Goal: Use online tool/utility: Utilize a website feature to perform a specific function

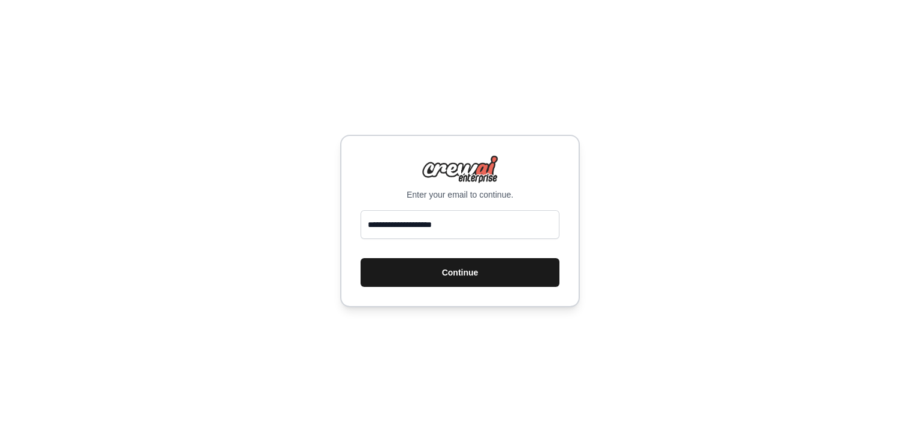
click at [463, 274] on button "Continue" at bounding box center [459, 272] width 199 height 29
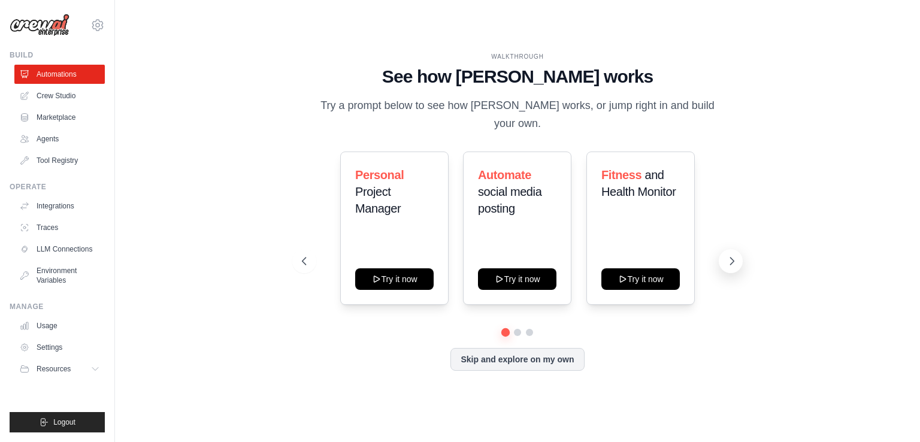
click at [729, 255] on icon at bounding box center [732, 261] width 12 height 12
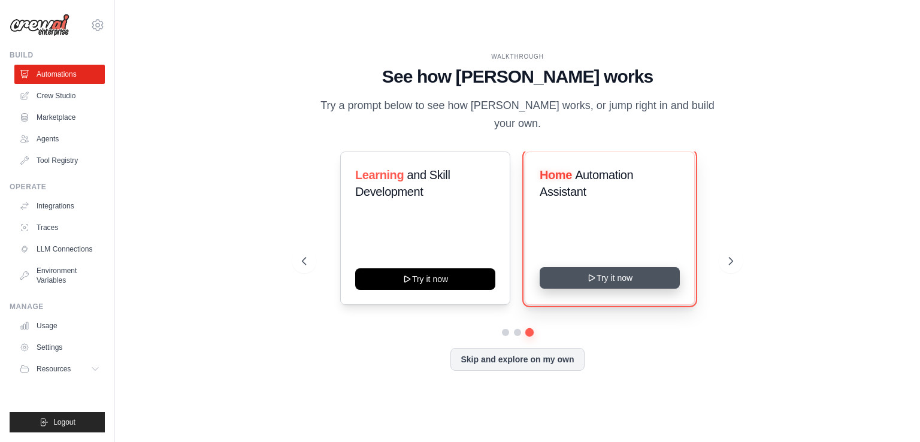
click at [626, 273] on button "Try it now" at bounding box center [609, 278] width 140 height 22
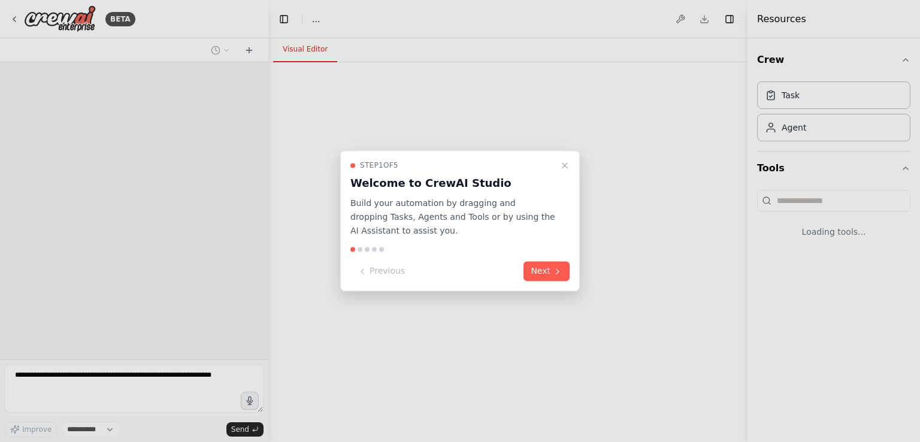
select select "****"
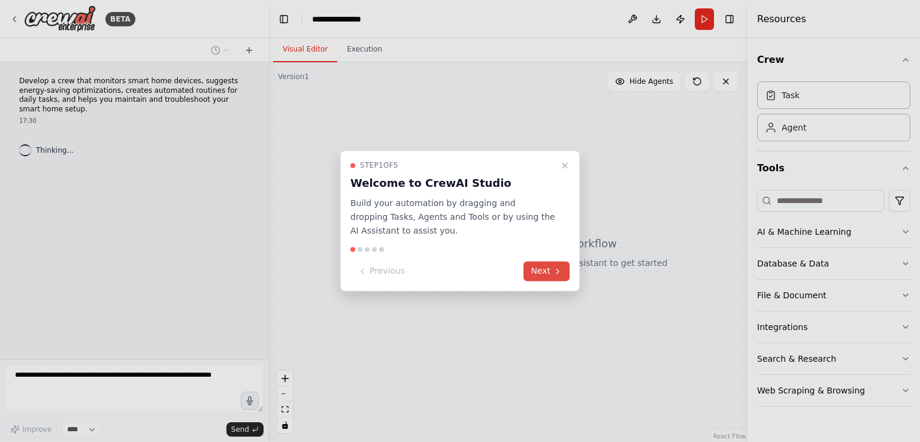
click at [551, 271] on button "Next" at bounding box center [546, 272] width 46 height 20
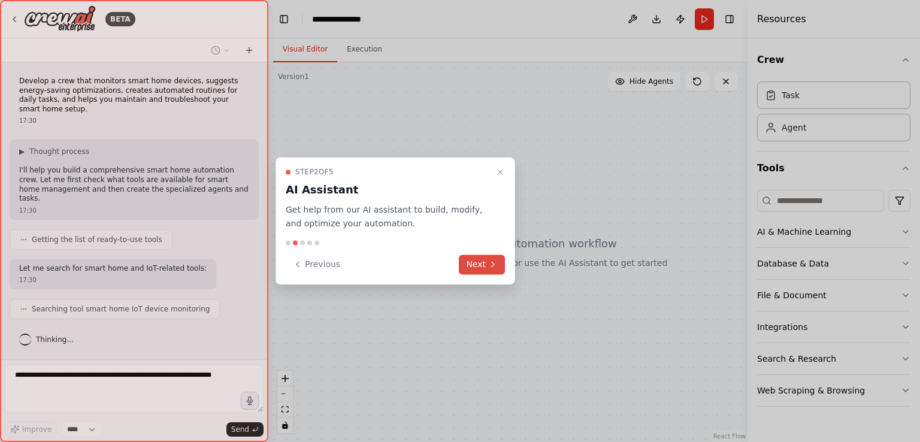
click at [480, 262] on button "Next" at bounding box center [482, 264] width 46 height 20
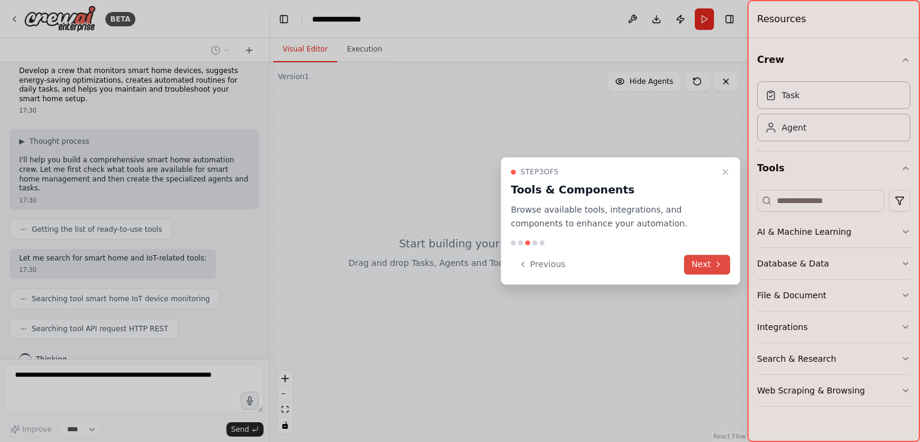
scroll to position [80, 0]
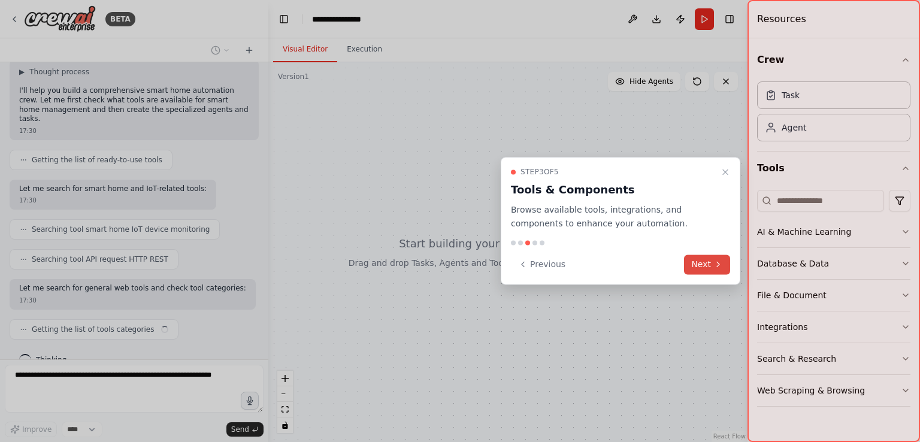
click at [699, 266] on button "Next" at bounding box center [707, 264] width 46 height 20
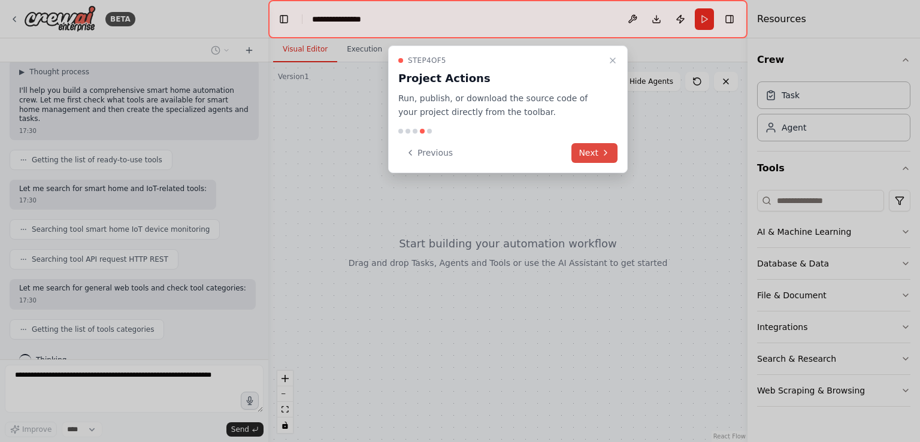
click at [601, 155] on icon at bounding box center [605, 153] width 10 height 10
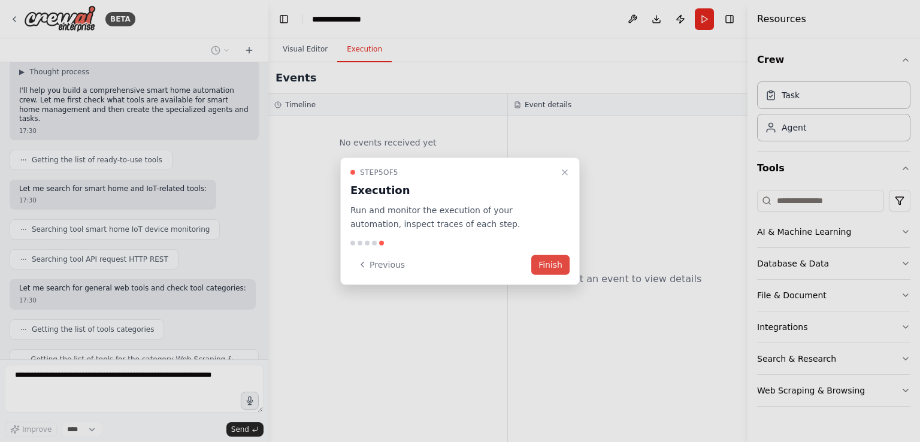
scroll to position [119, 0]
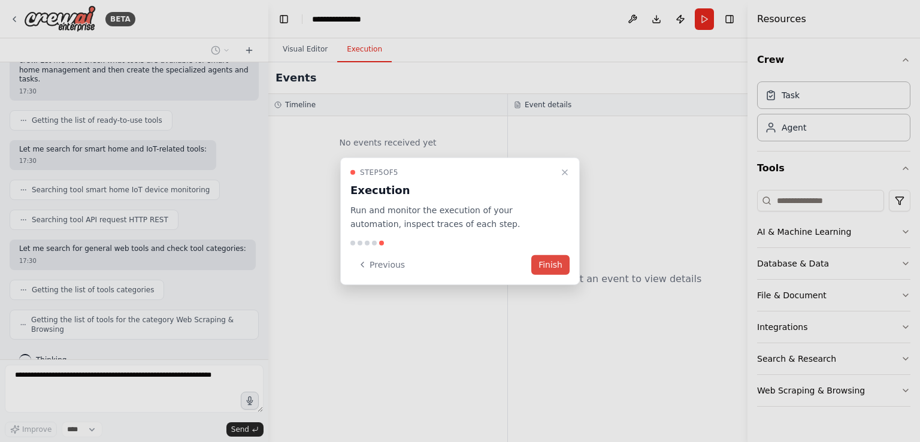
click at [556, 264] on button "Finish" at bounding box center [550, 264] width 38 height 20
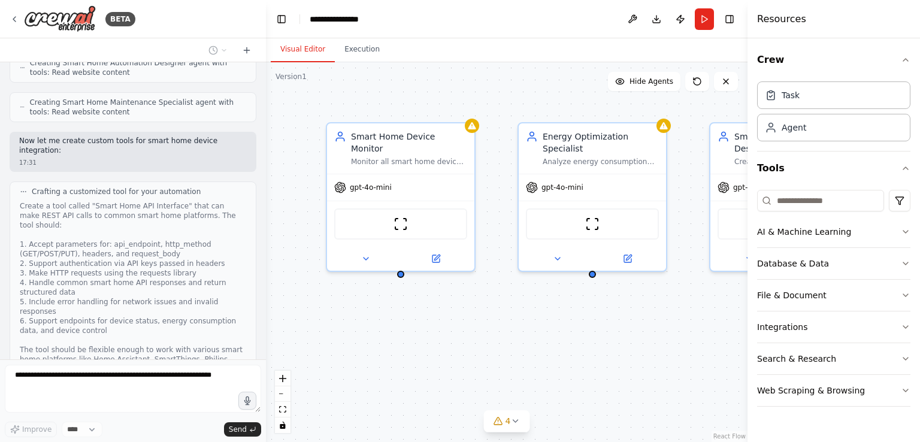
scroll to position [553, 0]
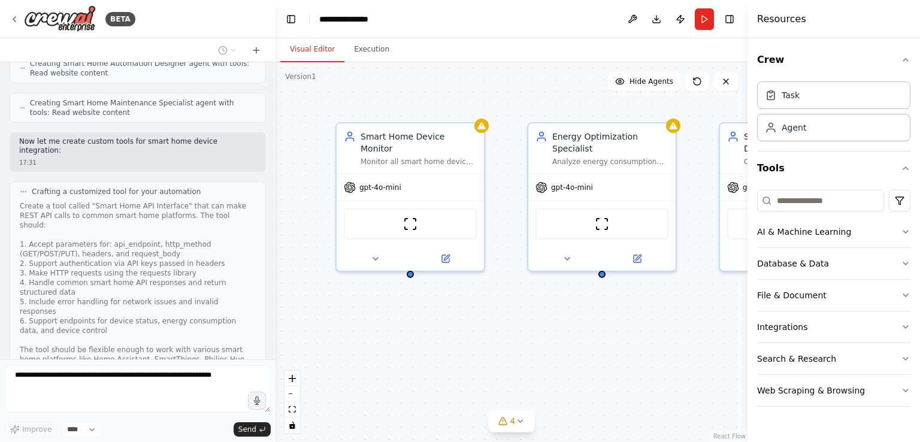
drag, startPoint x: 263, startPoint y: 266, endPoint x: 275, endPoint y: 226, distance: 42.3
click at [275, 226] on div at bounding box center [273, 221] width 5 height 442
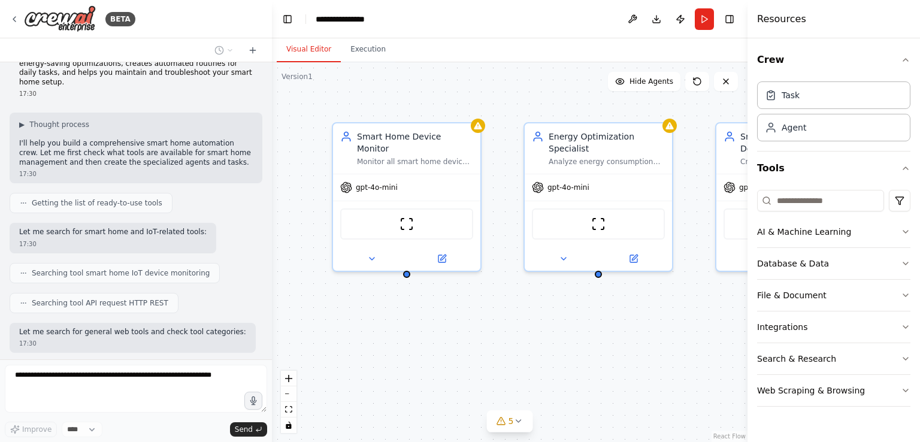
scroll to position [0, 0]
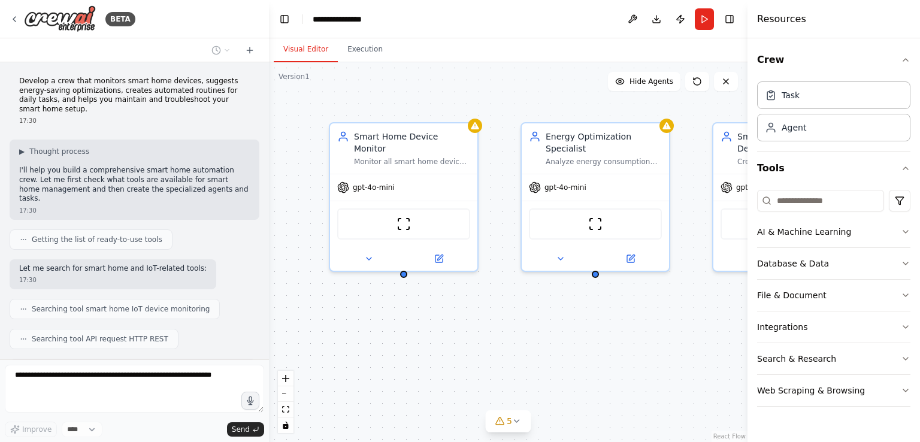
drag, startPoint x: 269, startPoint y: 187, endPoint x: 269, endPoint y: 61, distance: 126.3
click at [269, 61] on div "BETA Develop a crew that monitors smart home devices, suggests energy-saving op…" at bounding box center [460, 221] width 920 height 442
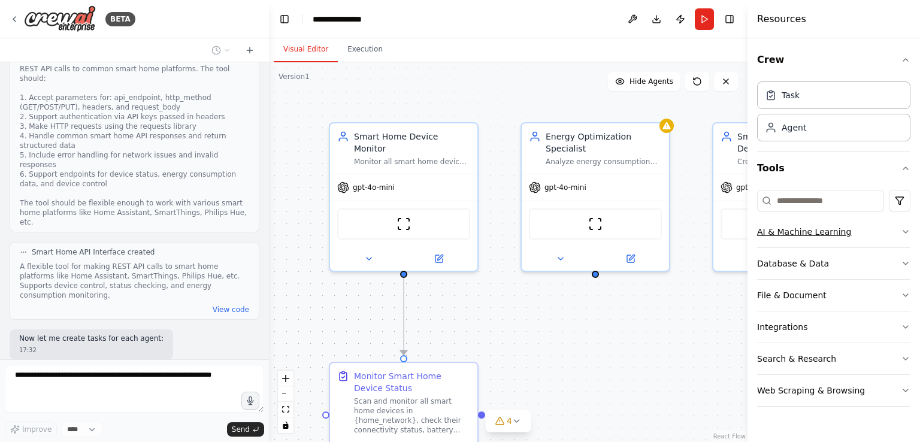
click at [901, 228] on icon "button" at bounding box center [905, 232] width 10 height 10
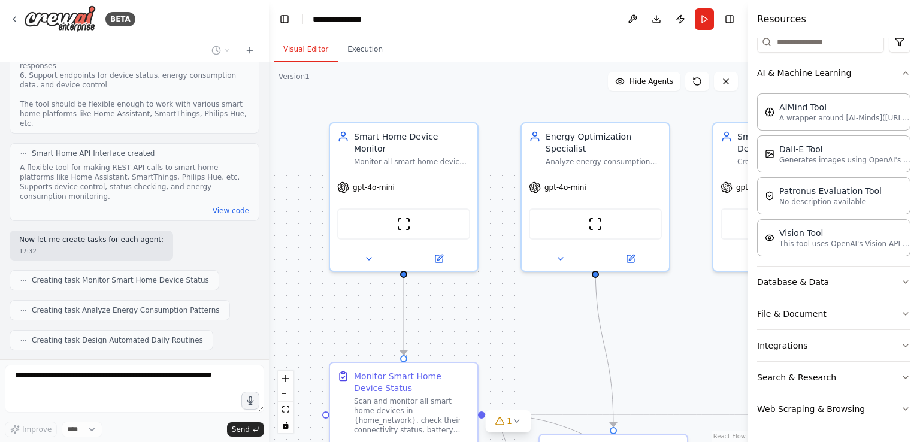
scroll to position [798, 0]
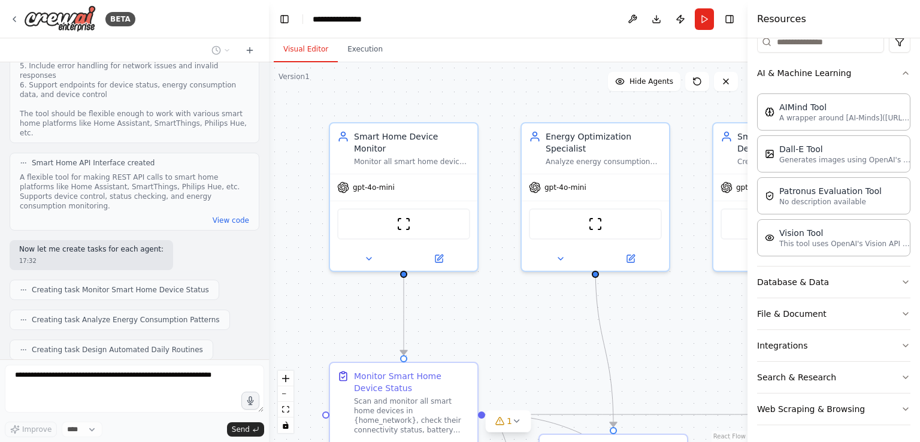
click at [693, 333] on div ".deletable-edge-delete-btn { width: 20px; height: 20px; border: 0px solid #ffff…" at bounding box center [508, 252] width 478 height 380
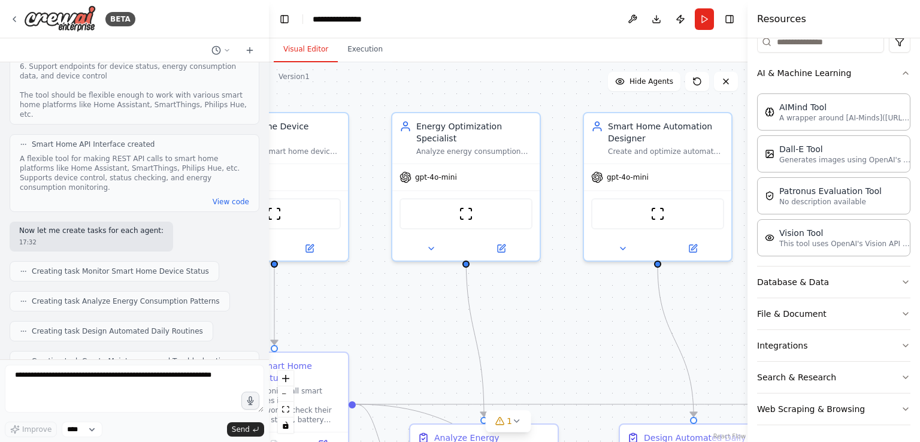
scroll to position [917, 0]
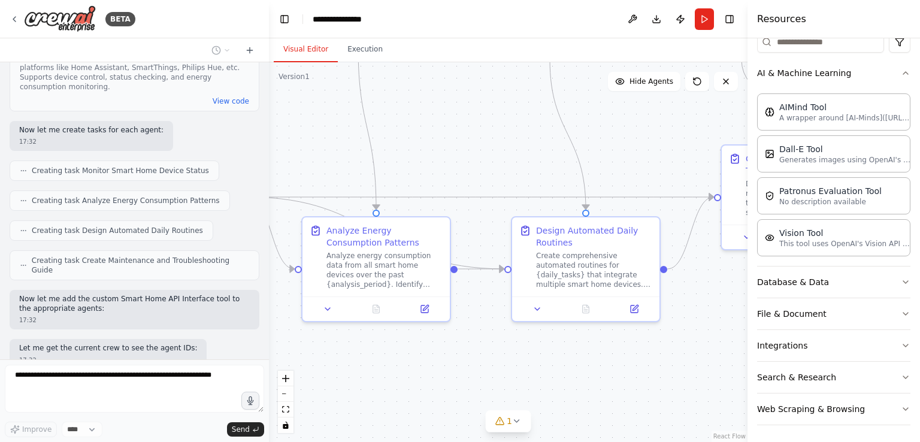
drag, startPoint x: 681, startPoint y: 328, endPoint x: 444, endPoint y: 111, distance: 320.8
click at [444, 111] on div ".deletable-edge-delete-btn { width: 20px; height: 20px; border: 0px solid #ffff…" at bounding box center [508, 252] width 478 height 380
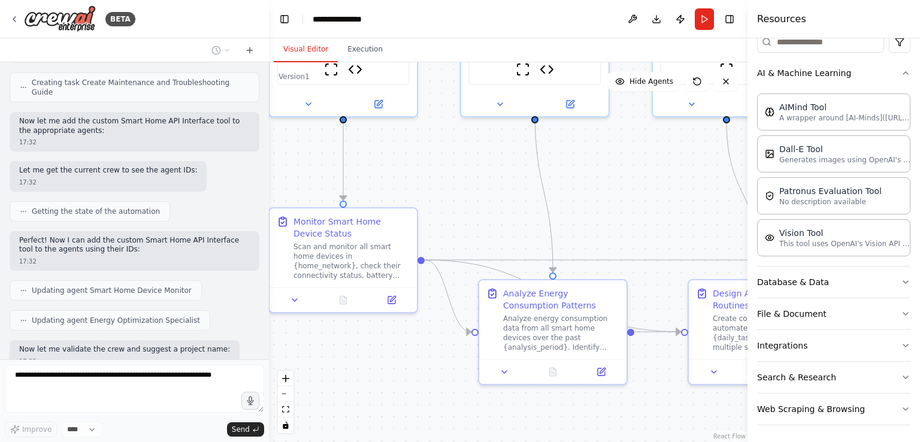
scroll to position [1135, 0]
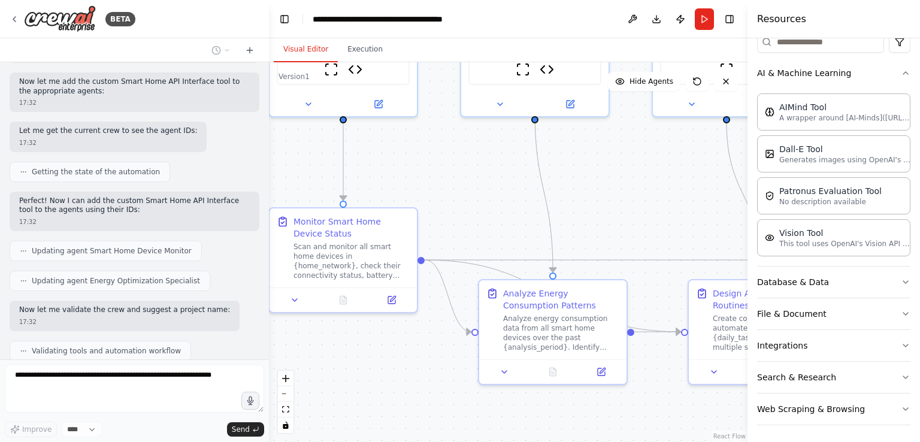
drag, startPoint x: 453, startPoint y: 190, endPoint x: 623, endPoint y: 269, distance: 187.2
click at [623, 269] on div ".deletable-edge-delete-btn { width: 20px; height: 20px; border: 0px solid #ffff…" at bounding box center [508, 252] width 478 height 380
click at [347, 46] on button "Execution" at bounding box center [365, 49] width 54 height 25
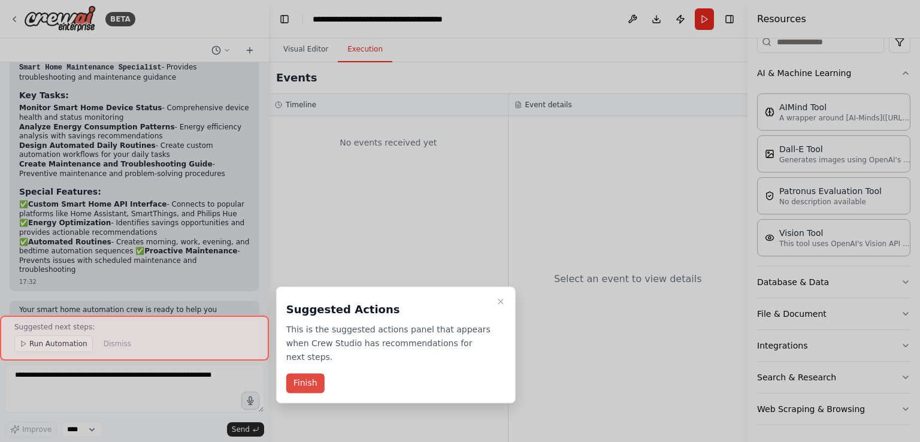
click at [301, 374] on button "Finish" at bounding box center [305, 384] width 38 height 20
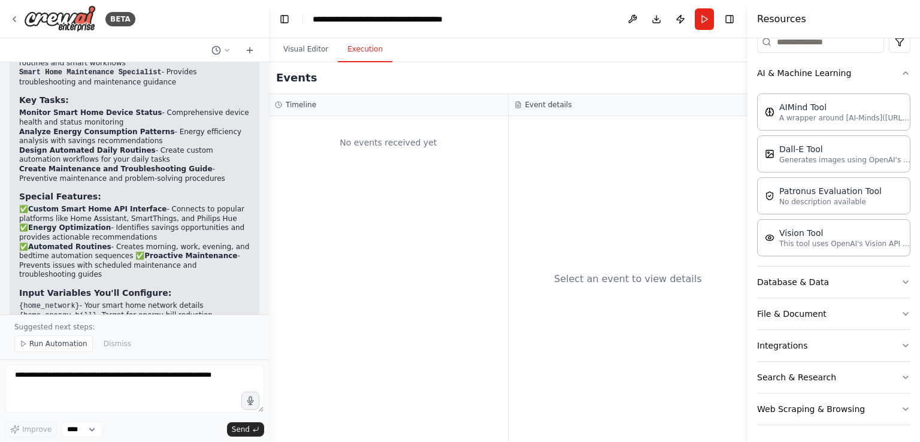
scroll to position [1700, 0]
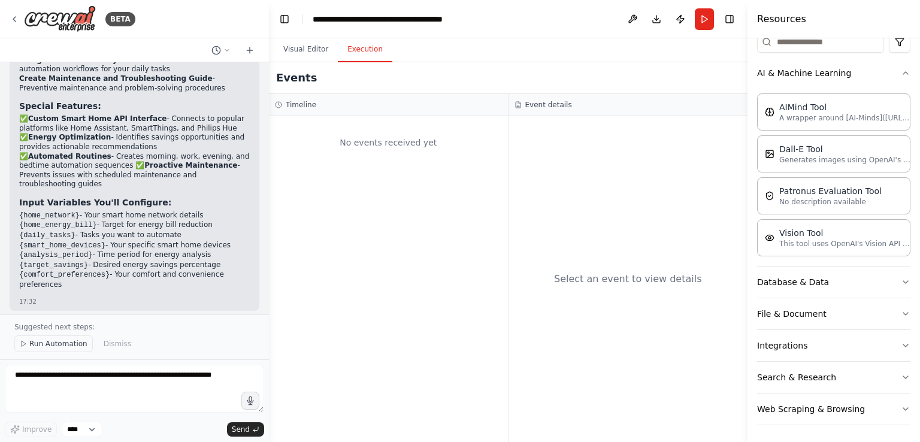
click at [54, 341] on span "Run Automation" at bounding box center [58, 344] width 58 height 10
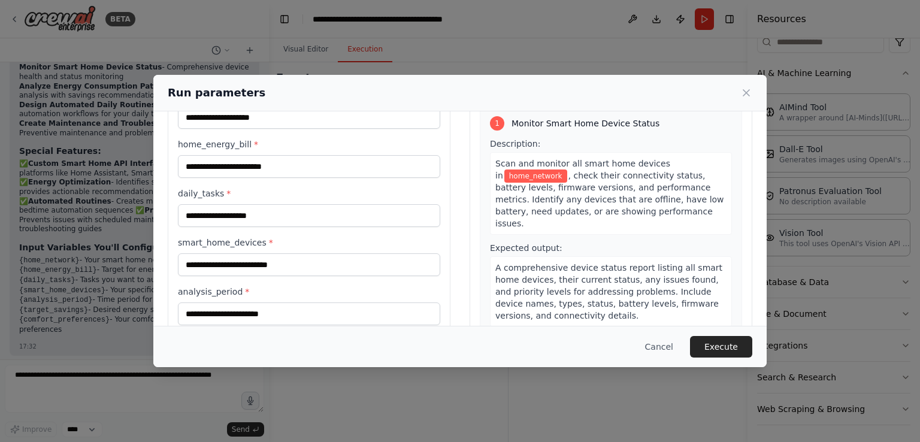
scroll to position [0, 0]
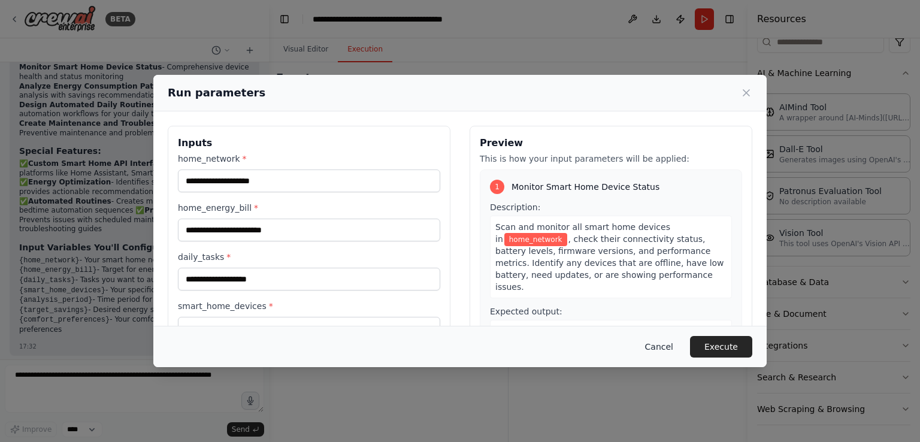
click at [665, 348] on button "Cancel" at bounding box center [658, 347] width 47 height 22
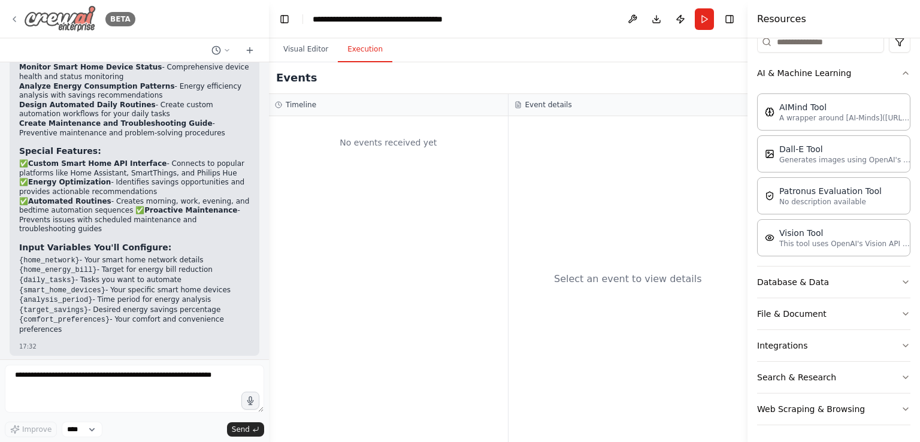
click at [56, 8] on img at bounding box center [60, 18] width 72 height 27
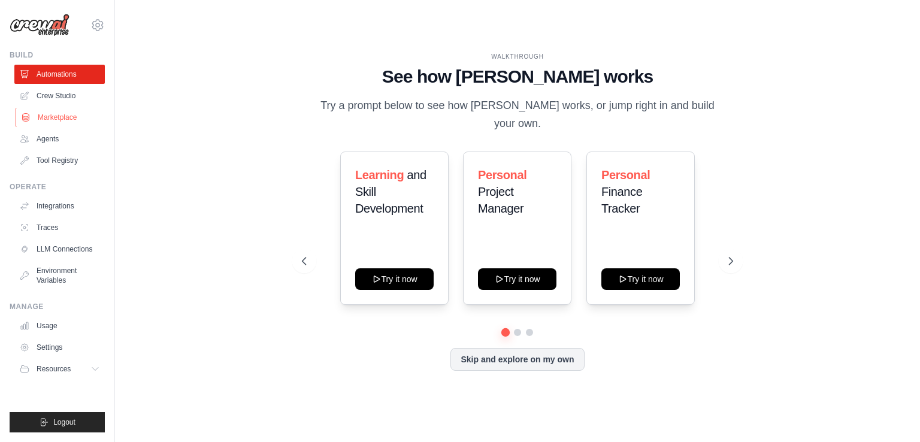
click at [54, 115] on link "Marketplace" at bounding box center [61, 117] width 90 height 19
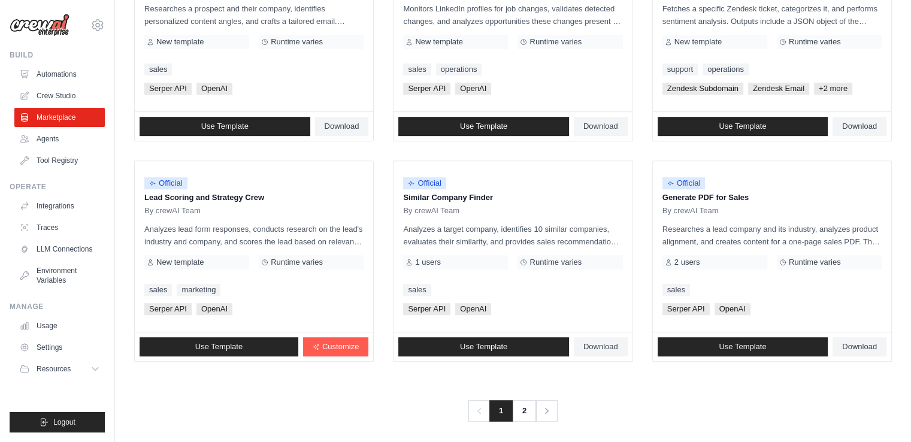
scroll to position [666, 0]
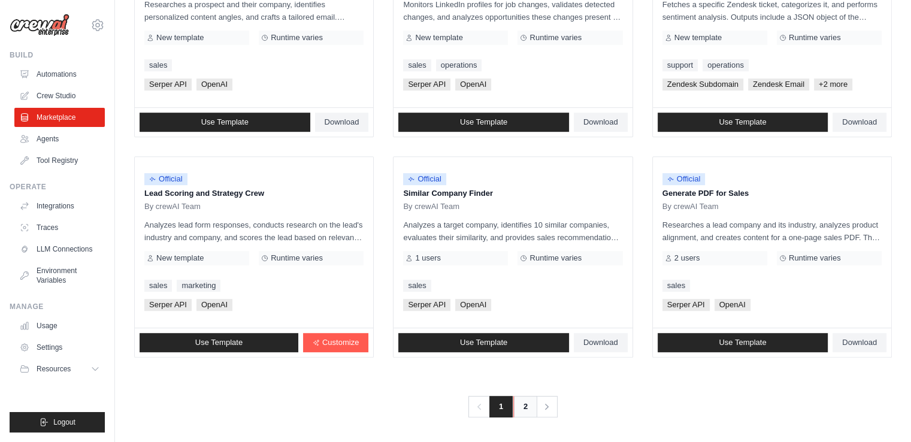
click at [523, 408] on link "2" at bounding box center [525, 407] width 24 height 22
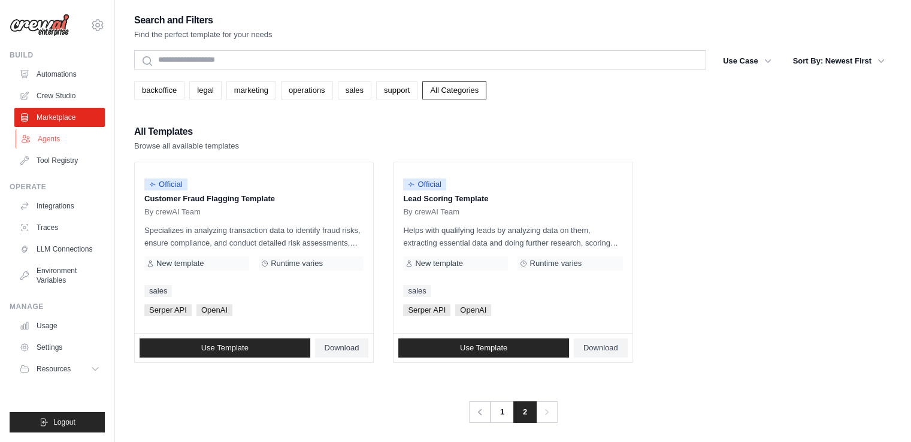
click at [41, 138] on link "Agents" at bounding box center [61, 138] width 90 height 19
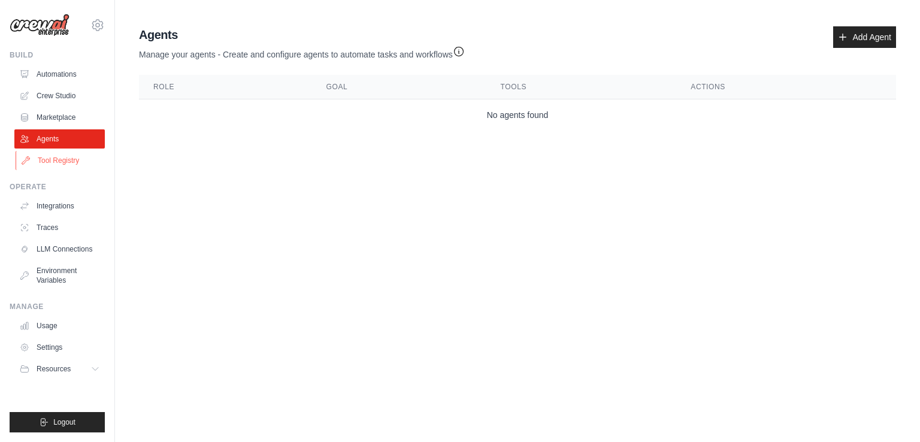
click at [44, 161] on link "Tool Registry" at bounding box center [61, 160] width 90 height 19
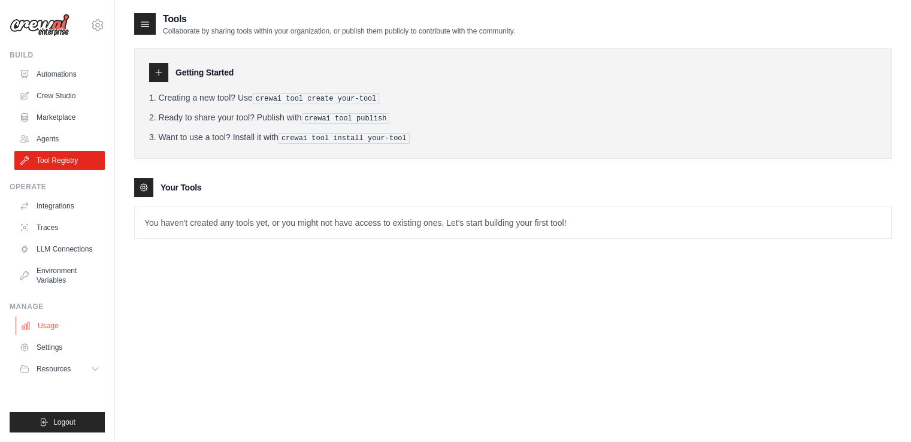
click at [43, 326] on link "Usage" at bounding box center [61, 325] width 90 height 19
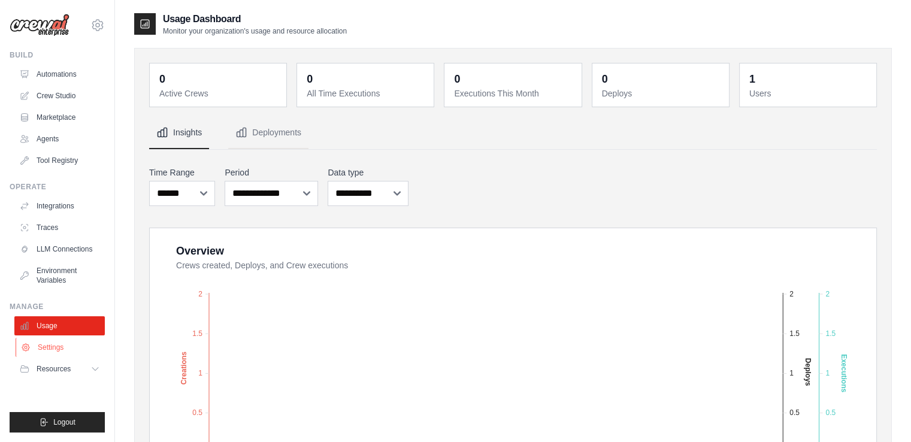
click at [46, 345] on link "Settings" at bounding box center [61, 347] width 90 height 19
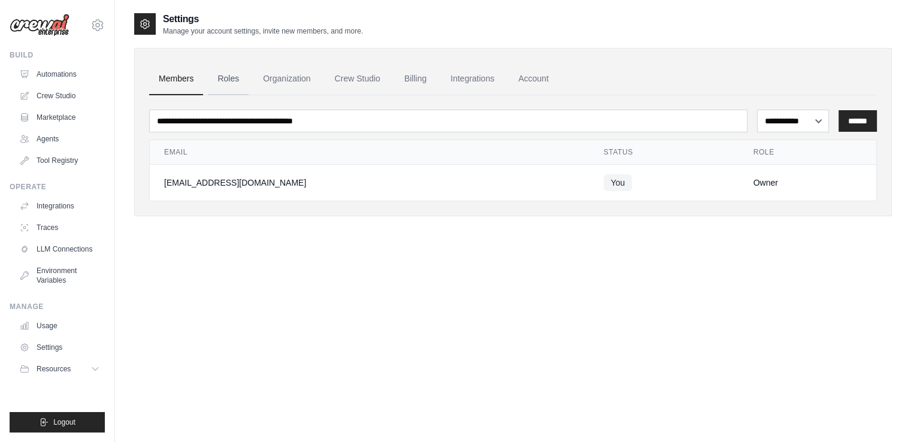
click at [236, 75] on link "Roles" at bounding box center [228, 79] width 41 height 32
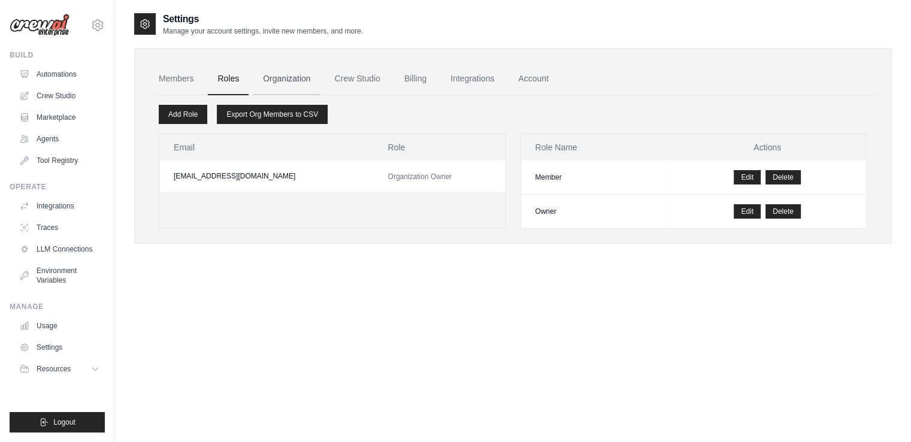
click at [290, 75] on link "Organization" at bounding box center [286, 79] width 66 height 32
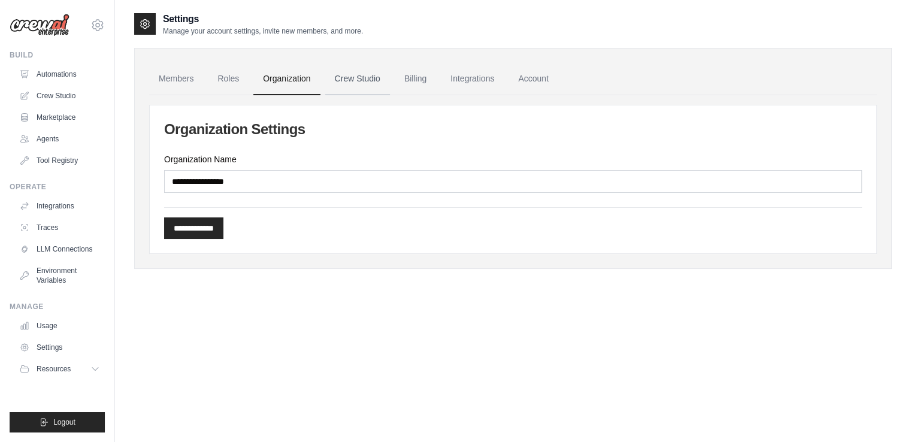
click at [359, 72] on link "Crew Studio" at bounding box center [357, 79] width 65 height 32
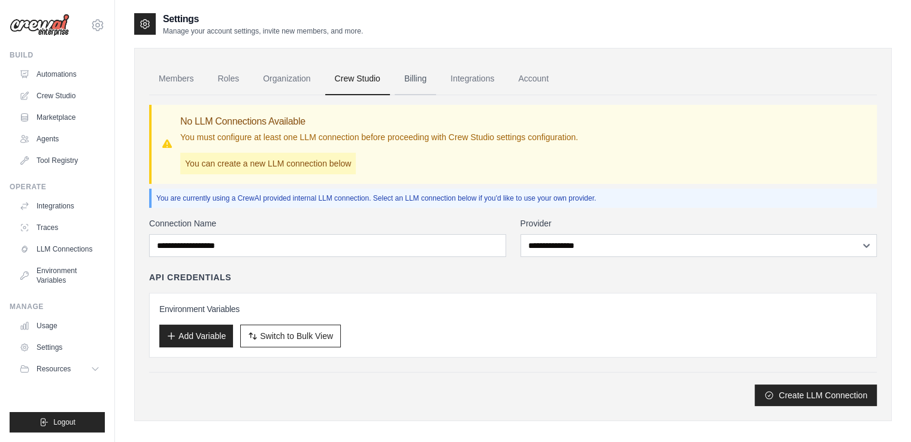
click at [414, 75] on link "Billing" at bounding box center [415, 79] width 41 height 32
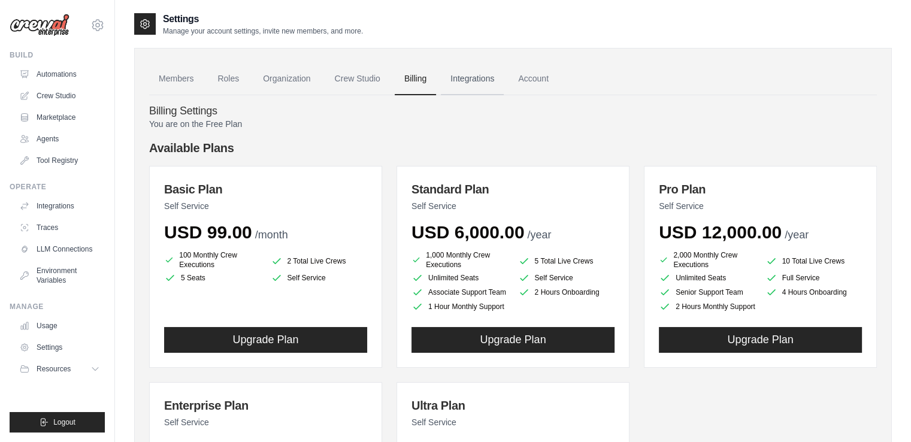
click at [476, 80] on link "Integrations" at bounding box center [472, 79] width 63 height 32
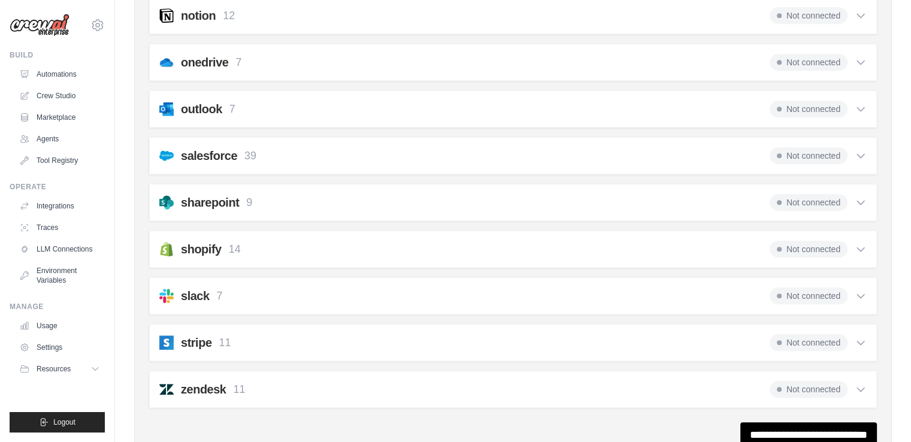
scroll to position [817, 0]
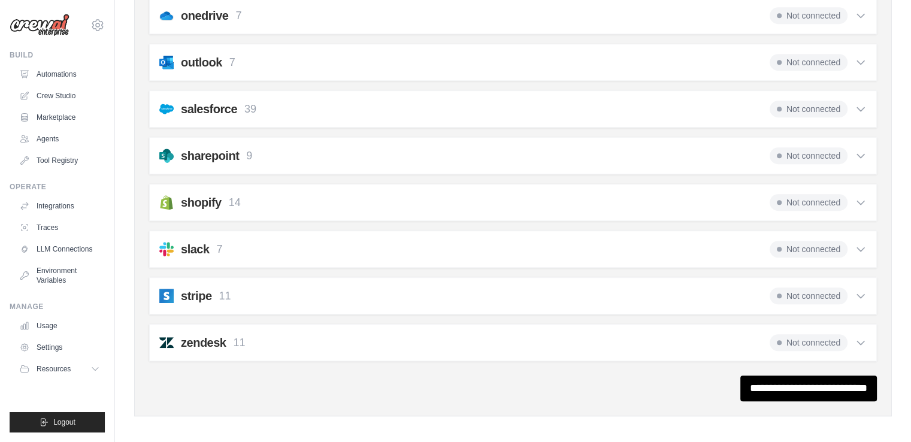
click at [856, 245] on icon at bounding box center [860, 249] width 12 height 12
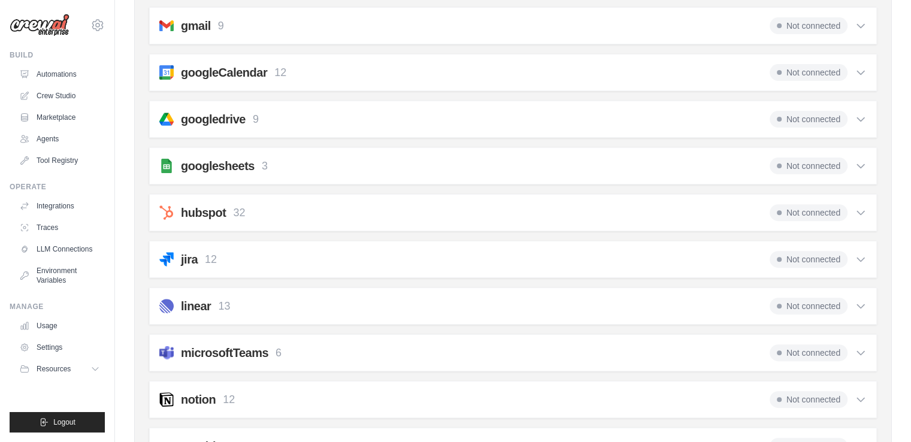
scroll to position [398, 0]
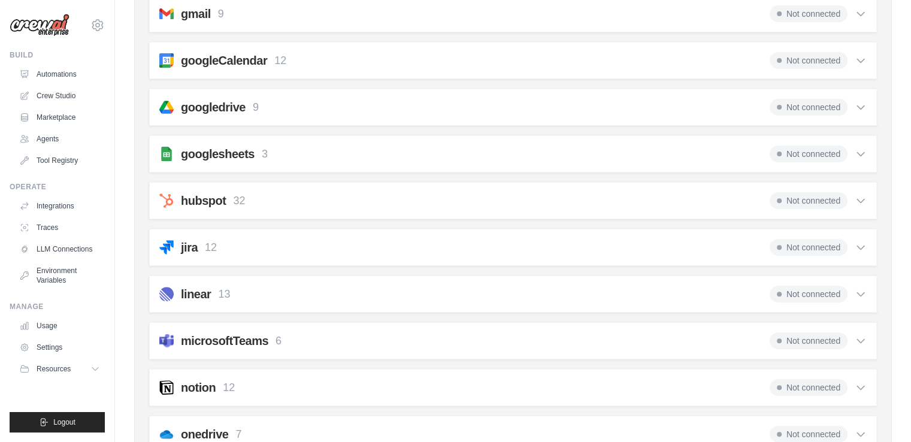
click at [859, 101] on icon at bounding box center [860, 107] width 12 height 12
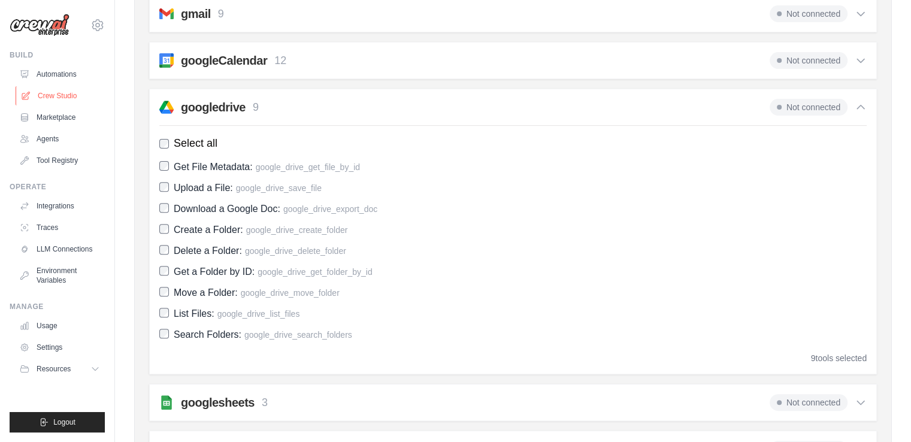
click at [46, 92] on link "Crew Studio" at bounding box center [61, 95] width 90 height 19
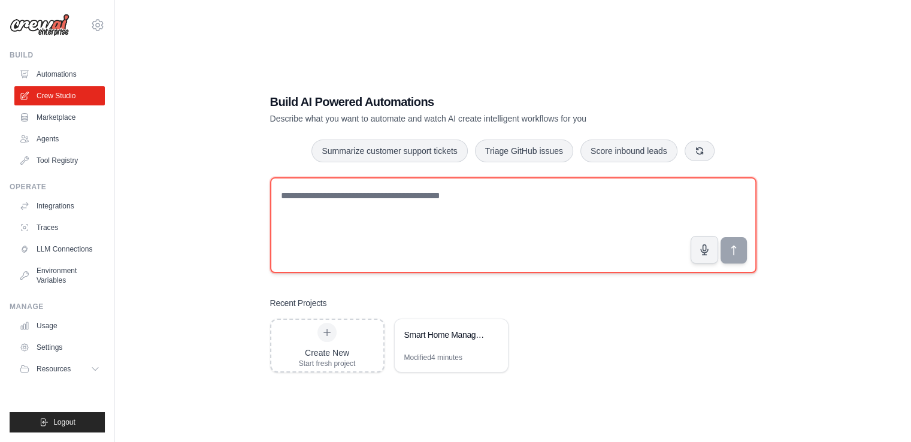
click at [339, 223] on textarea at bounding box center [513, 225] width 486 height 96
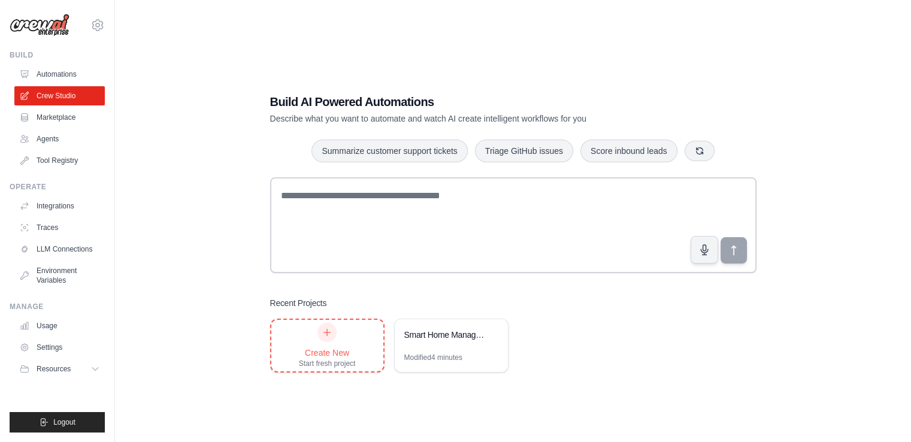
click at [324, 333] on icon at bounding box center [327, 332] width 10 height 10
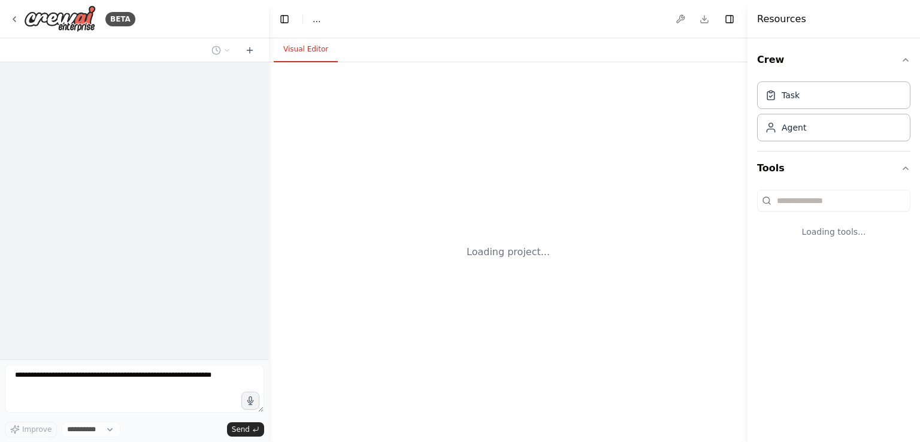
select select "****"
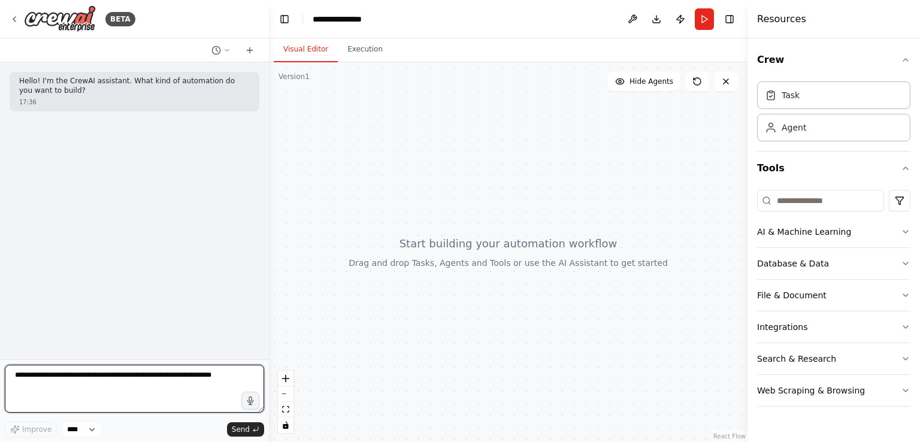
click at [125, 377] on textarea at bounding box center [134, 389] width 259 height 48
click at [108, 379] on textarea at bounding box center [134, 389] width 259 height 48
click at [174, 384] on textarea at bounding box center [134, 389] width 259 height 48
click at [96, 427] on select "****" at bounding box center [82, 429] width 41 height 16
click at [153, 408] on textarea at bounding box center [134, 389] width 259 height 48
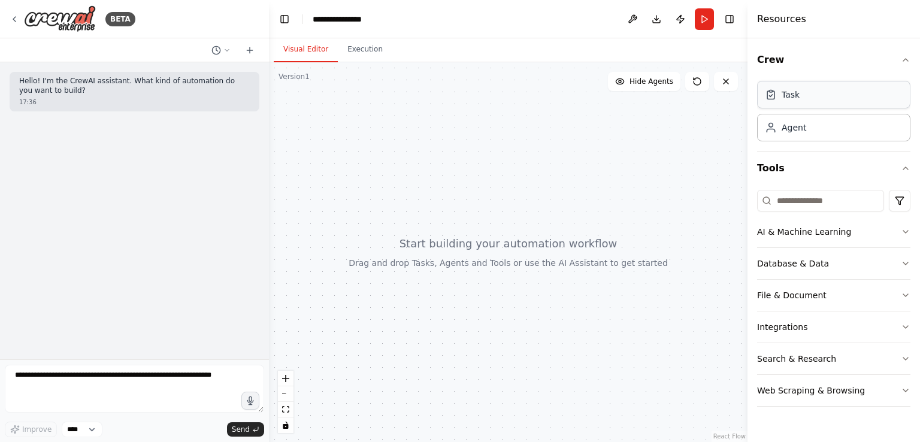
click at [809, 100] on div "Task" at bounding box center [833, 95] width 153 height 28
click at [791, 125] on div "Agent" at bounding box center [793, 127] width 25 height 12
click at [790, 135] on div "Agent" at bounding box center [833, 127] width 153 height 28
click at [793, 390] on button "Web Scraping & Browsing" at bounding box center [833, 390] width 153 height 31
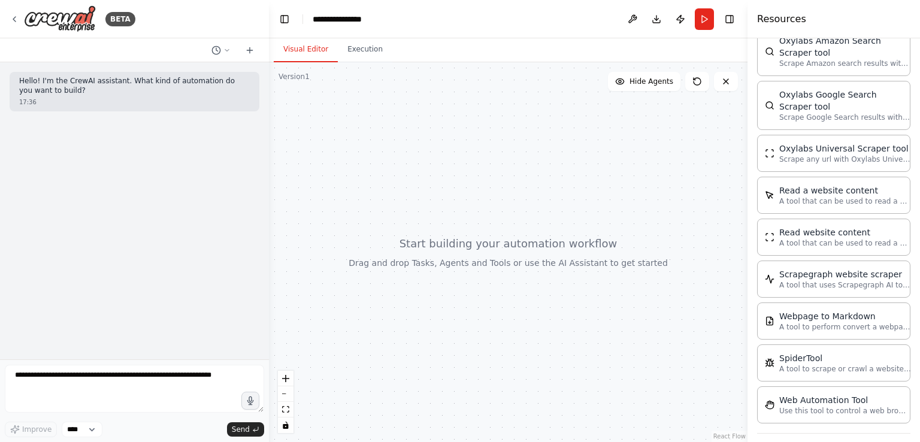
scroll to position [653, 0]
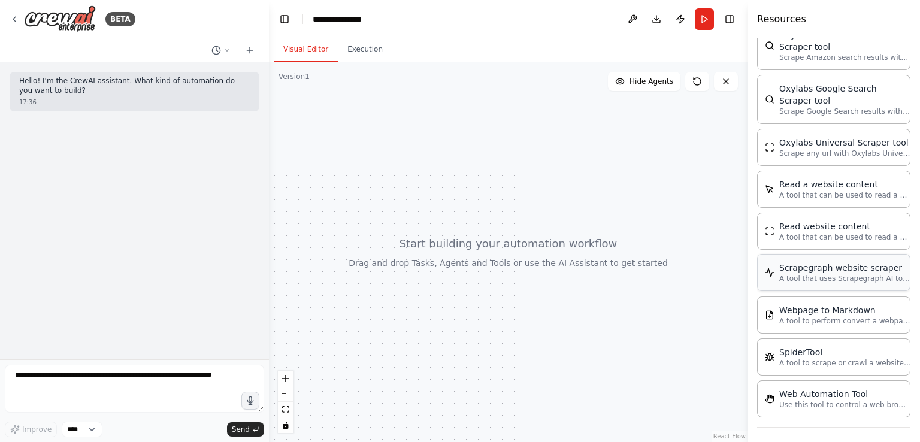
click at [855, 274] on p "A tool that uses Scrapegraph AI to intelligently scrape website content." at bounding box center [845, 279] width 132 height 10
click at [833, 268] on div "Scrapegraph website scraper" at bounding box center [845, 268] width 132 height 12
click at [803, 267] on div "Scrapegraph website scraper" at bounding box center [845, 268] width 132 height 12
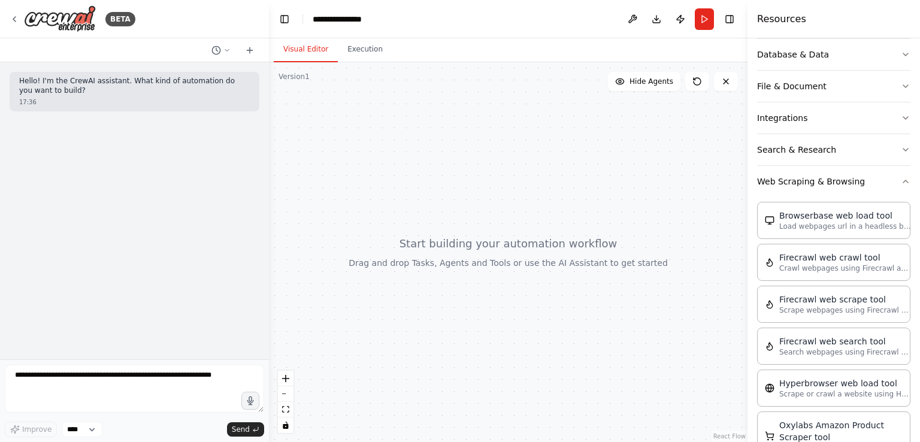
scroll to position [0, 0]
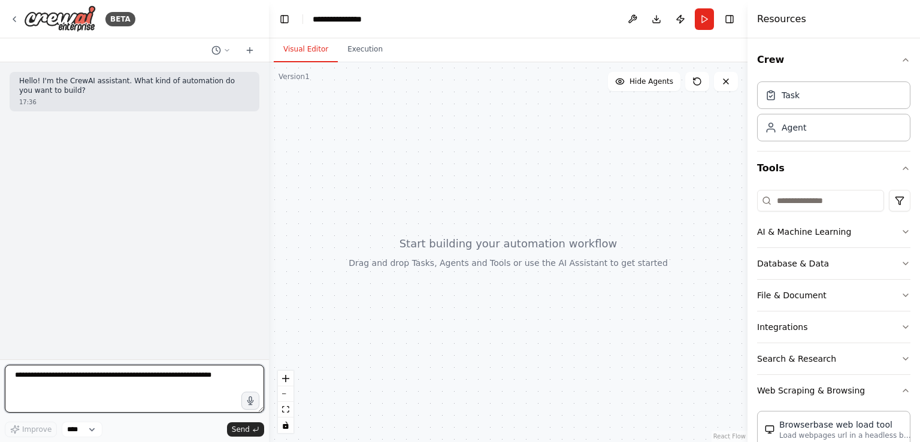
click at [90, 379] on textarea at bounding box center [134, 389] width 259 height 48
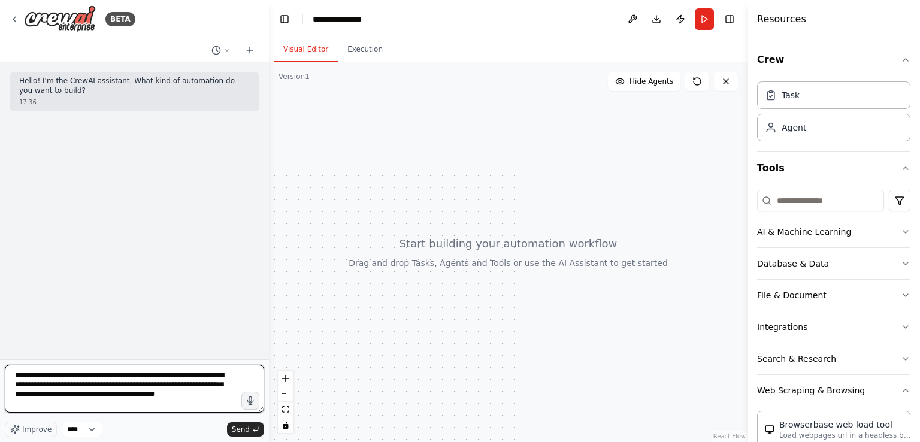
paste textarea "**********"
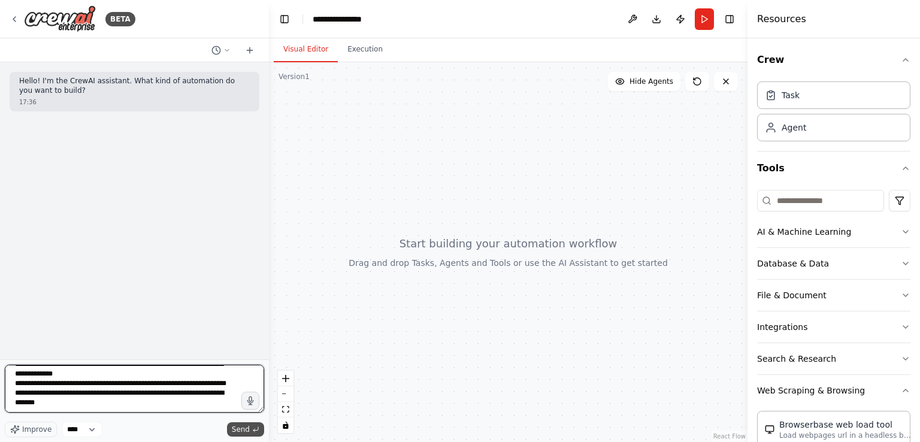
type textarea "**********"
click at [235, 427] on span "Send" at bounding box center [241, 429] width 18 height 10
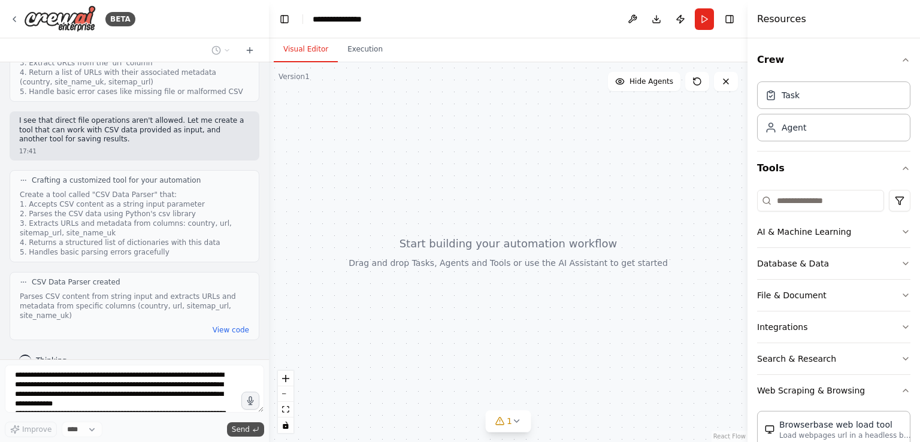
scroll to position [517, 0]
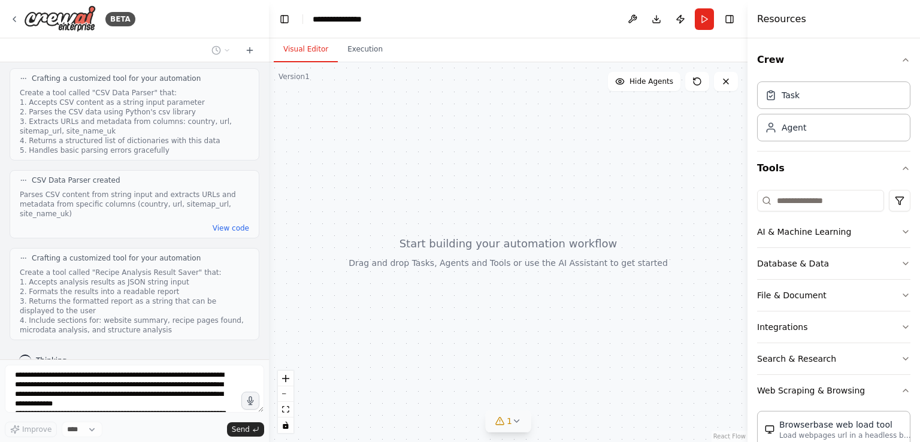
click at [512, 420] on icon at bounding box center [517, 421] width 10 height 10
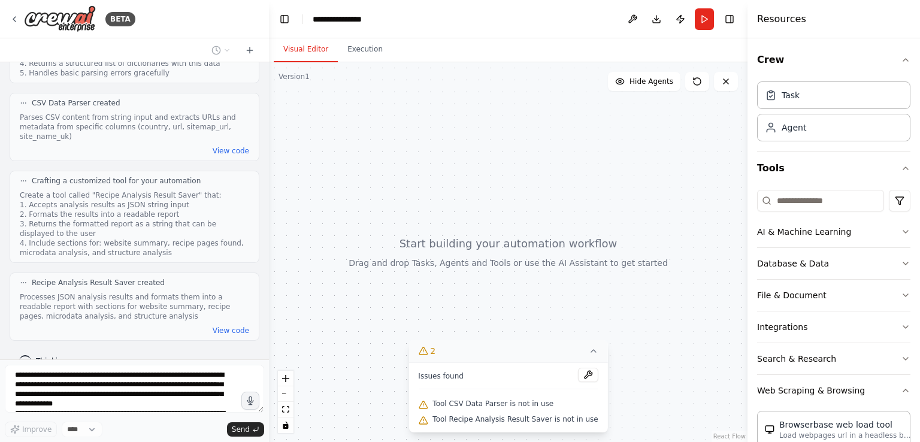
click at [375, 317] on div at bounding box center [508, 252] width 478 height 380
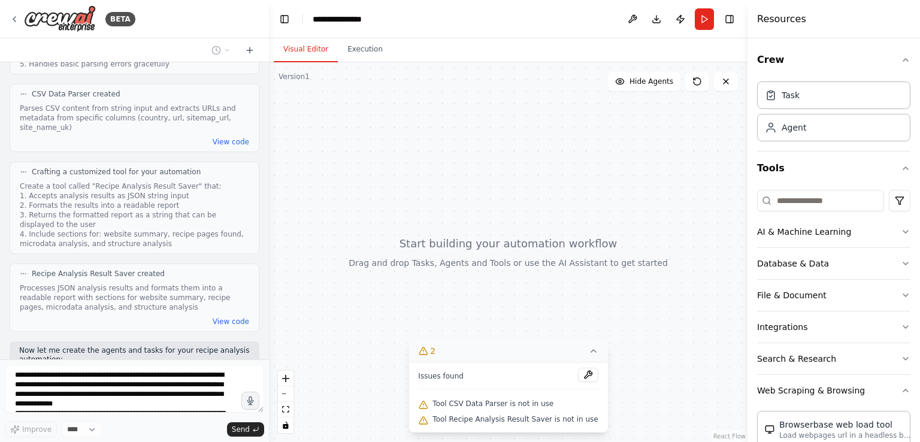
scroll to position [674, 0]
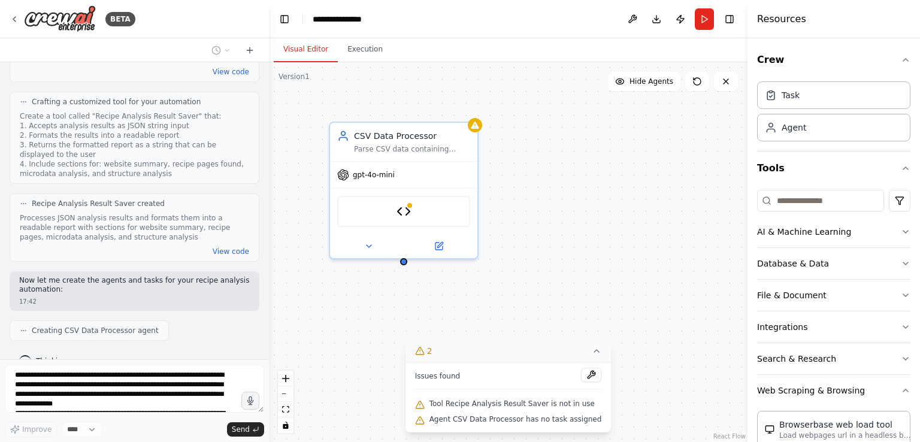
click at [594, 351] on icon at bounding box center [596, 351] width 5 height 2
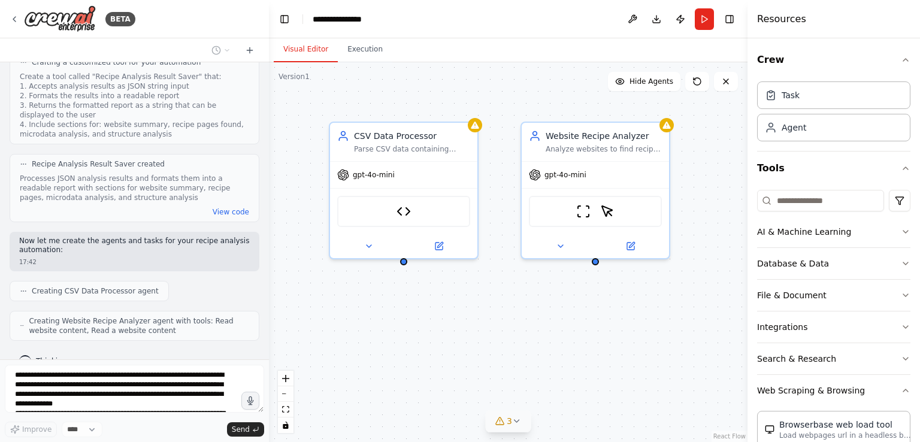
scroll to position [742, 0]
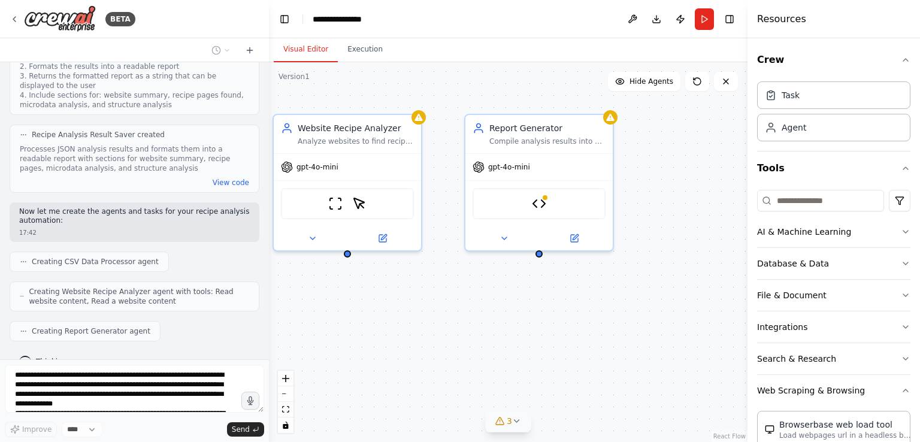
drag, startPoint x: 608, startPoint y: 310, endPoint x: 357, endPoint y: 295, distance: 250.7
click at [357, 295] on div "CSV Data Processor Parse CSV data containing website URLs and extract structure…" at bounding box center [508, 252] width 478 height 380
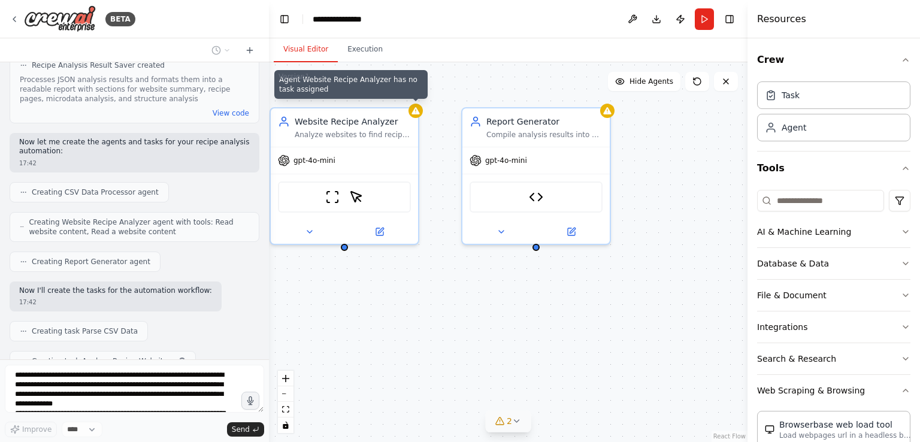
scroll to position [842, 0]
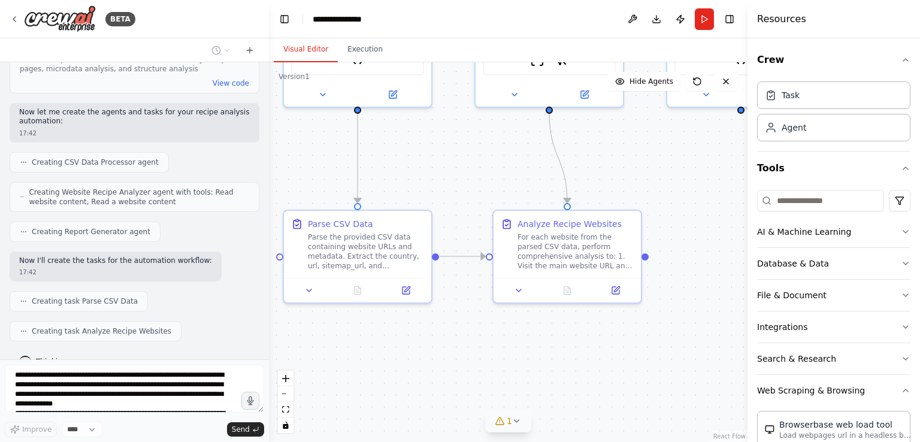
drag, startPoint x: 491, startPoint y: 330, endPoint x: 696, endPoint y: 193, distance: 246.4
click at [696, 193] on div ".deletable-edge-delete-btn { width: 20px; height: 20px; border: 0px solid #ffff…" at bounding box center [508, 252] width 478 height 380
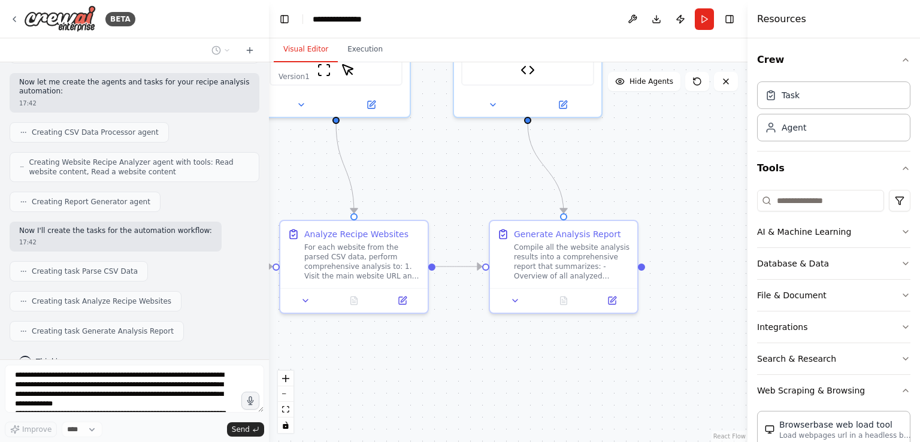
drag, startPoint x: 692, startPoint y: 145, endPoint x: 493, endPoint y: 151, distance: 199.5
click at [493, 151] on div ".deletable-edge-delete-btn { width: 20px; height: 20px; border: 0px solid #ffff…" at bounding box center [508, 252] width 478 height 380
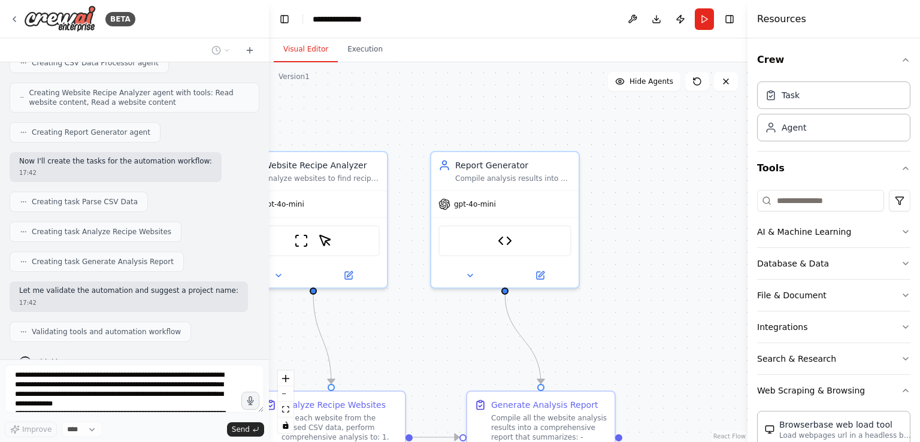
scroll to position [971, 0]
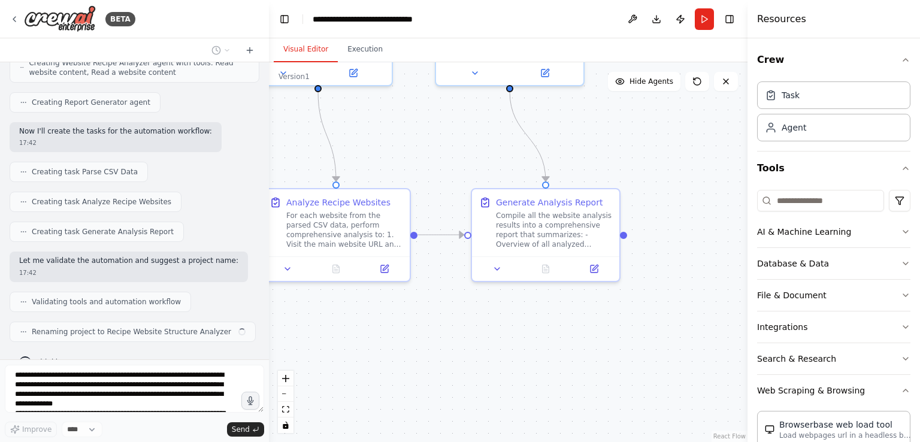
drag, startPoint x: 669, startPoint y: 181, endPoint x: 654, endPoint y: 128, distance: 55.3
click at [654, 127] on div ".deletable-edge-delete-btn { width: 20px; height: 20px; border: 0px solid #ffff…" at bounding box center [508, 252] width 478 height 380
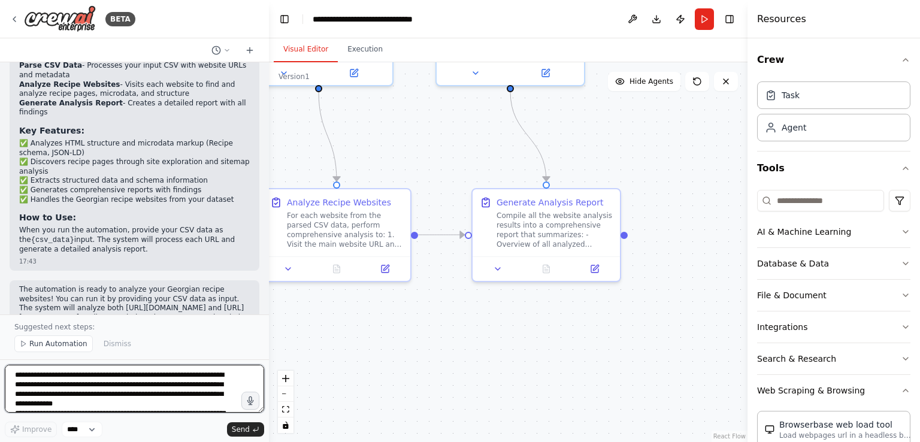
scroll to position [1407, 0]
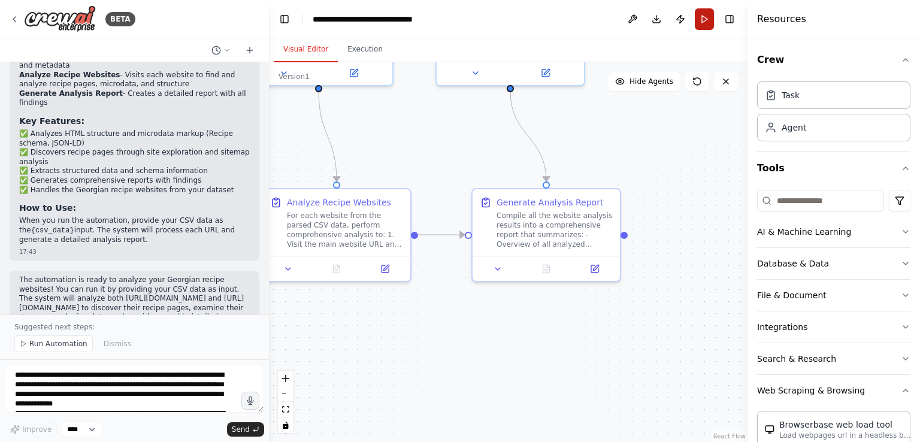
click at [703, 17] on button "Run" at bounding box center [703, 19] width 19 height 22
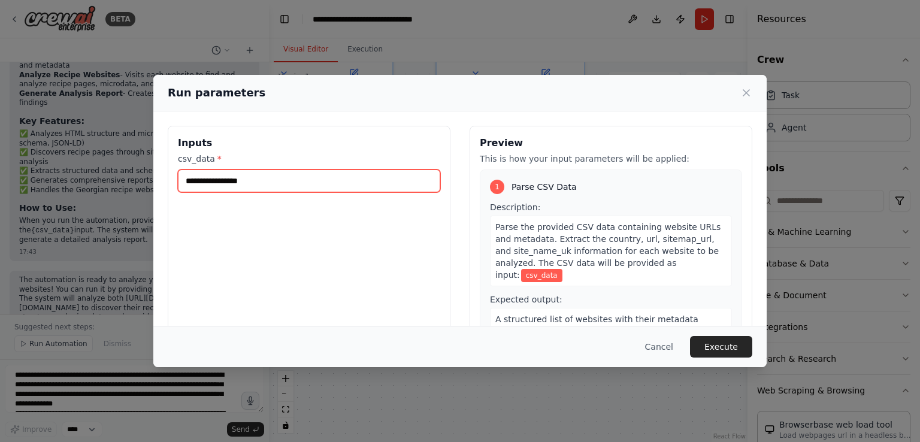
click at [292, 179] on input "csv_data *" at bounding box center [309, 180] width 262 height 23
paste input "**********"
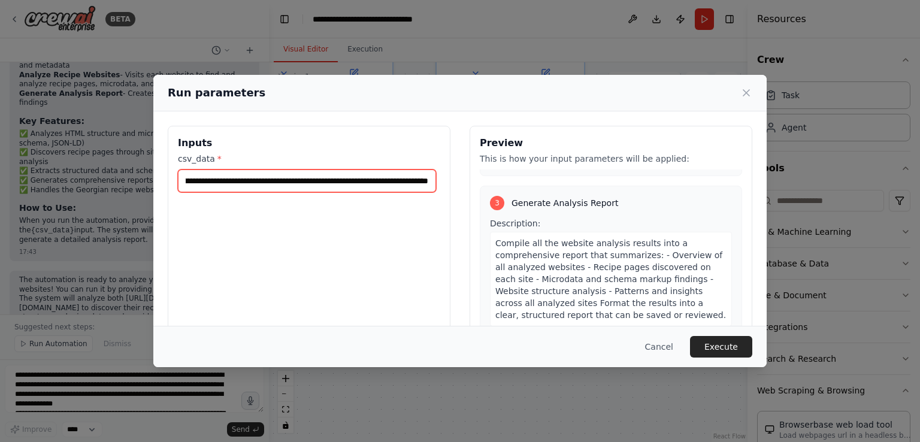
scroll to position [98, 0]
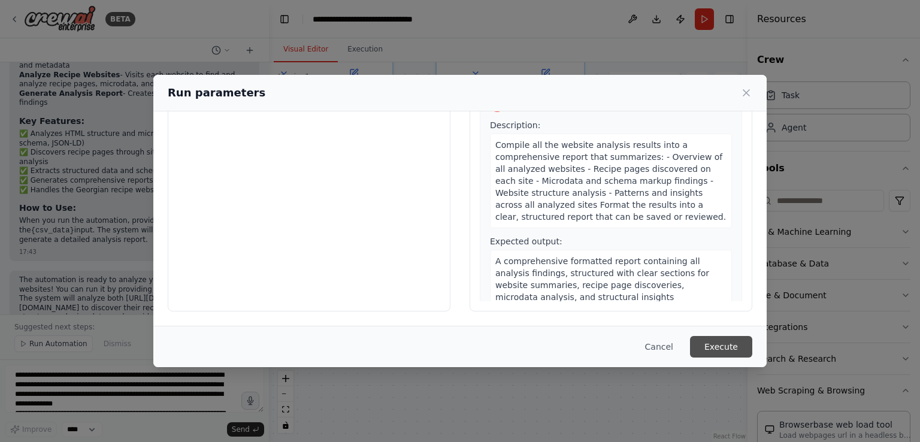
type input "**********"
click at [725, 348] on button "Execute" at bounding box center [721, 347] width 62 height 22
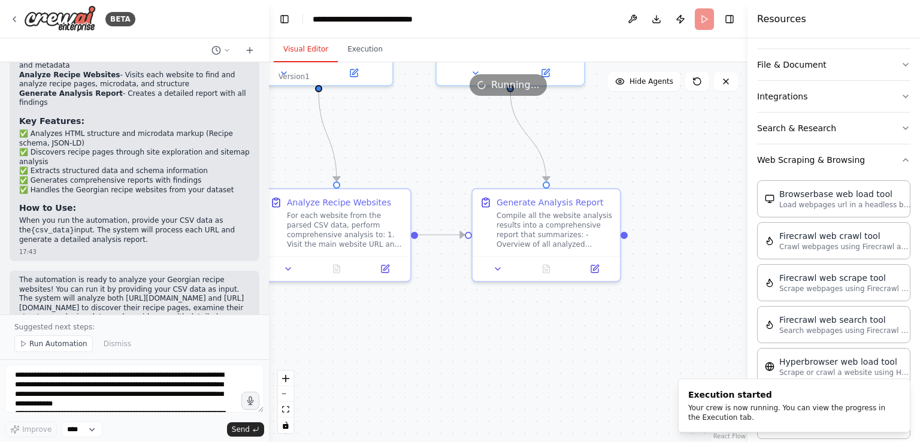
scroll to position [233, 0]
click at [363, 51] on button "Execution" at bounding box center [365, 49] width 54 height 25
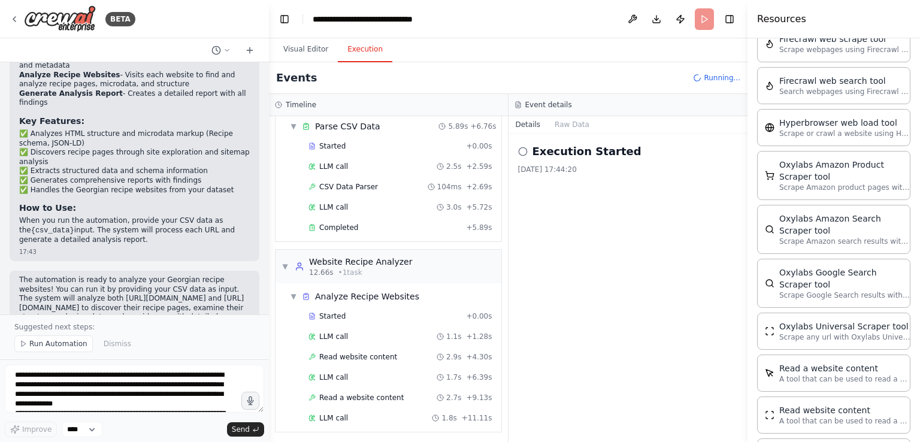
scroll to position [63, 0]
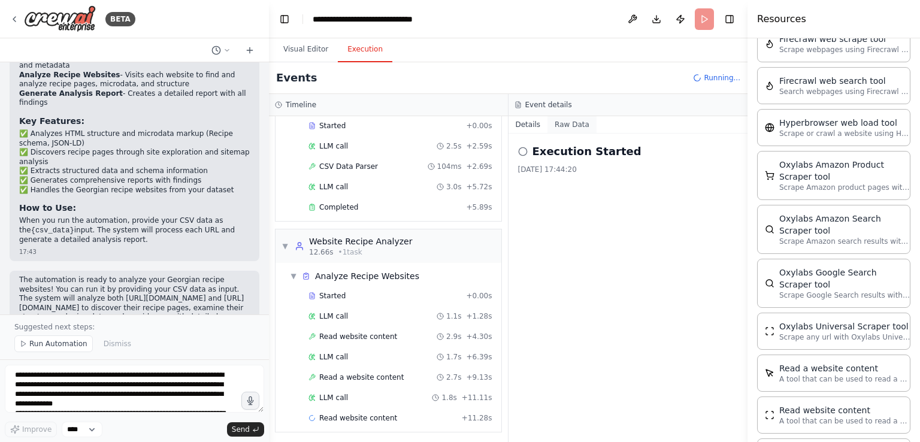
click at [566, 123] on button "Raw Data" at bounding box center [571, 124] width 49 height 17
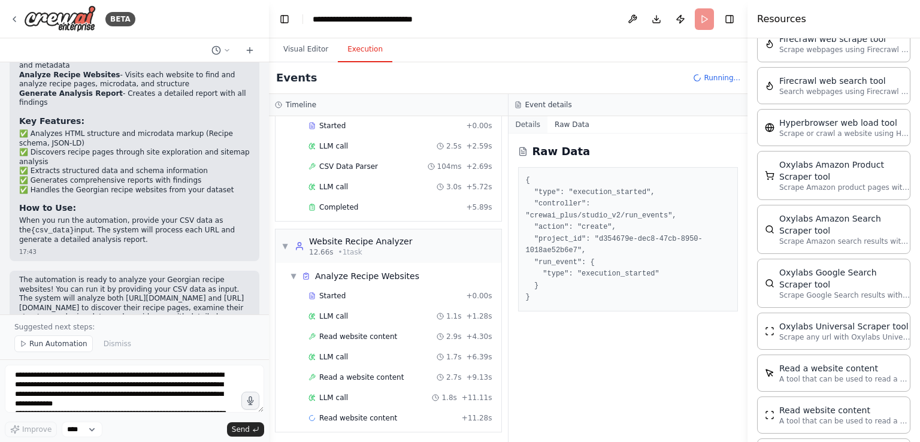
click at [529, 124] on button "Details" at bounding box center [528, 124] width 40 height 17
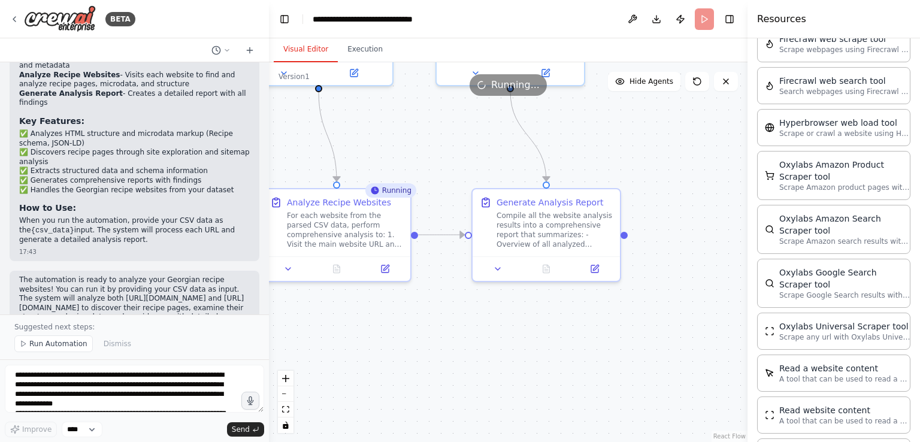
click at [293, 51] on button "Visual Editor" at bounding box center [306, 49] width 64 height 25
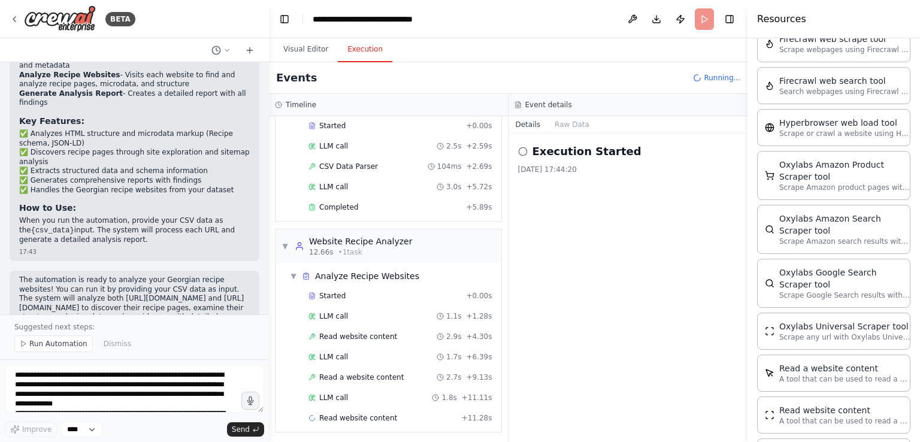
click at [366, 50] on button "Execution" at bounding box center [365, 49] width 54 height 25
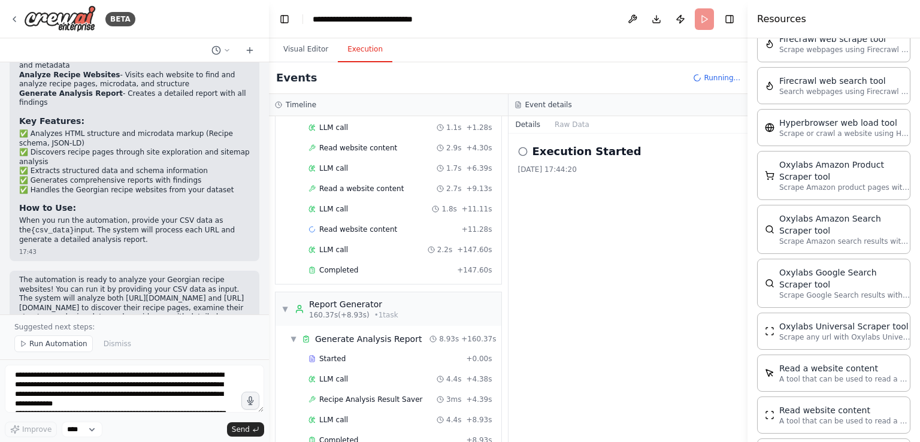
scroll to position [272, 0]
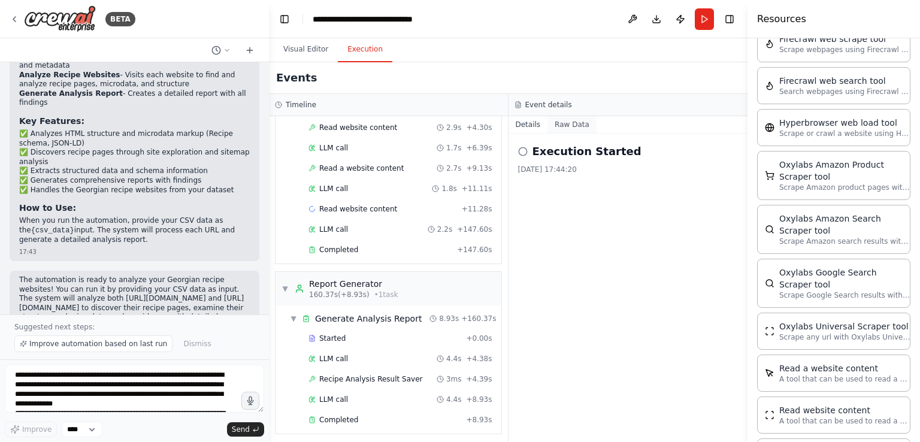
click at [567, 125] on button "Raw Data" at bounding box center [571, 124] width 49 height 17
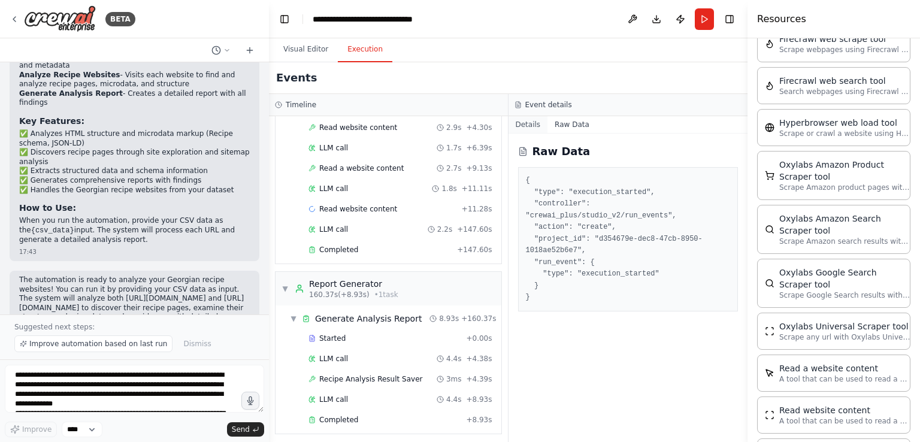
click at [532, 123] on button "Details" at bounding box center [528, 124] width 40 height 17
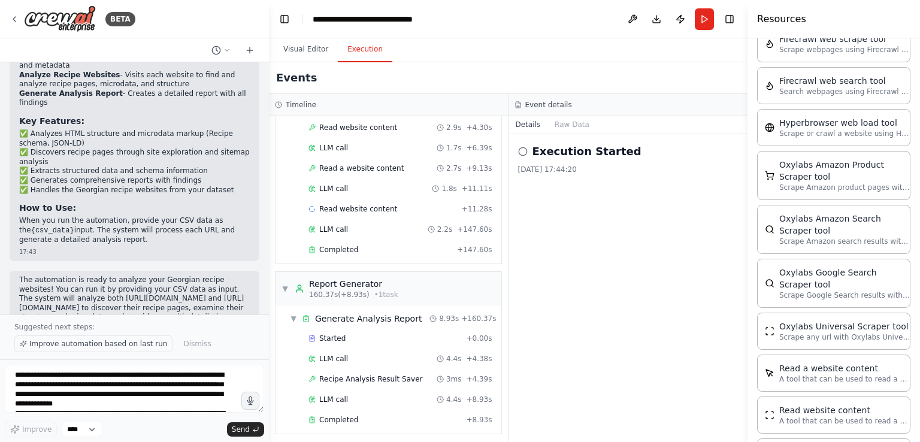
click at [79, 344] on span "Improve automation based on last run" at bounding box center [98, 344] width 138 height 10
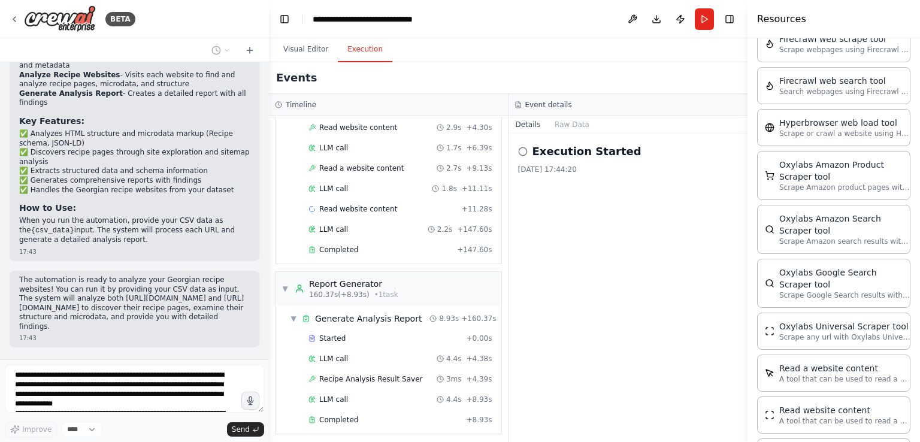
scroll to position [1452, 0]
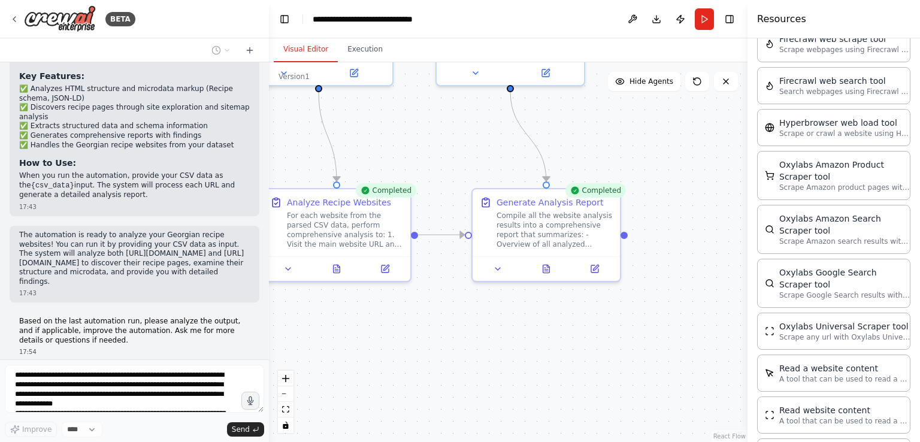
click at [299, 41] on button "Visual Editor" at bounding box center [306, 49] width 64 height 25
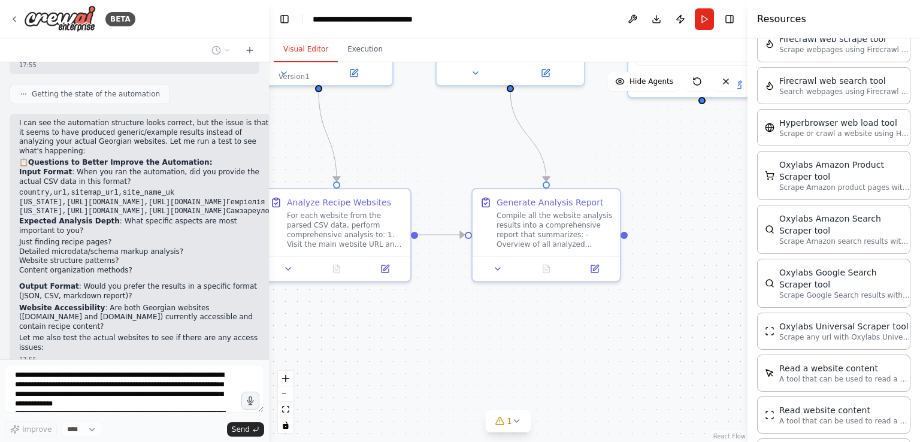
scroll to position [1952, 0]
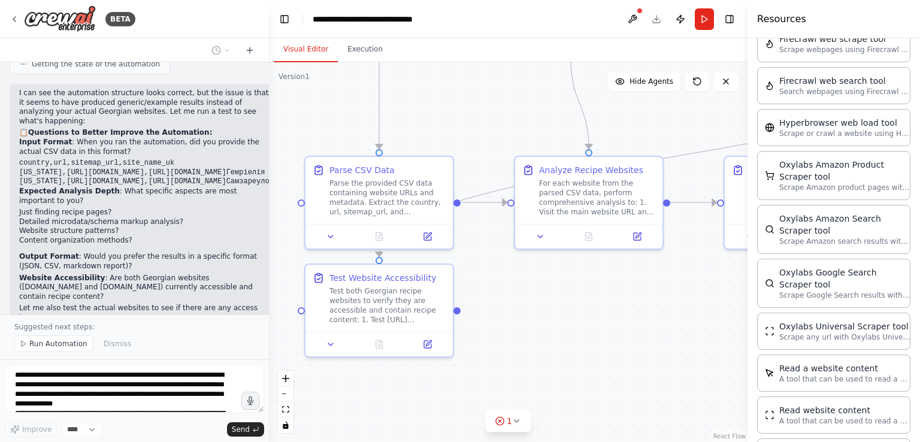
drag, startPoint x: 412, startPoint y: 156, endPoint x: 663, endPoint y: 123, distance: 253.0
click at [663, 123] on div ".deletable-edge-delete-btn { width: 20px; height: 20px; border: 0px solid #ffff…" at bounding box center [508, 252] width 478 height 380
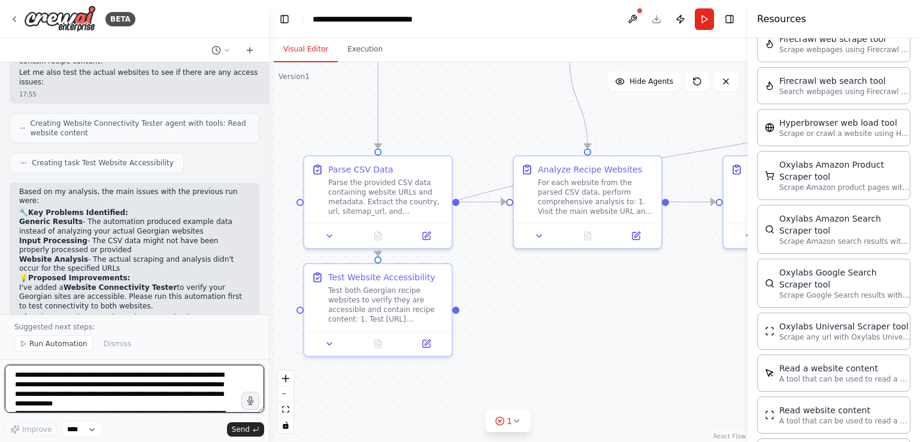
scroll to position [2197, 0]
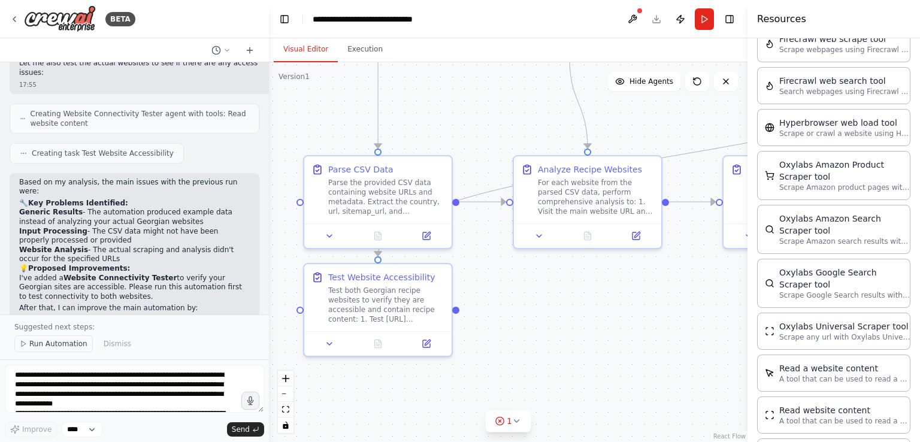
click at [40, 343] on span "Run Automation" at bounding box center [58, 344] width 58 height 10
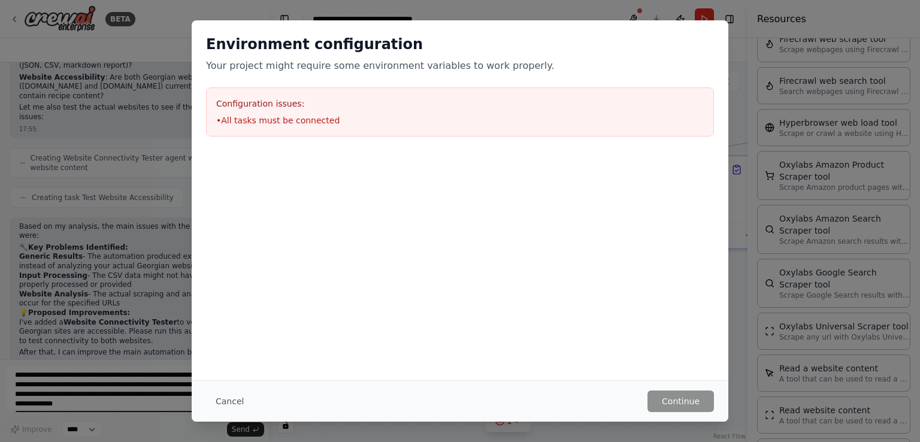
click at [223, 393] on button "Cancel" at bounding box center [229, 401] width 47 height 22
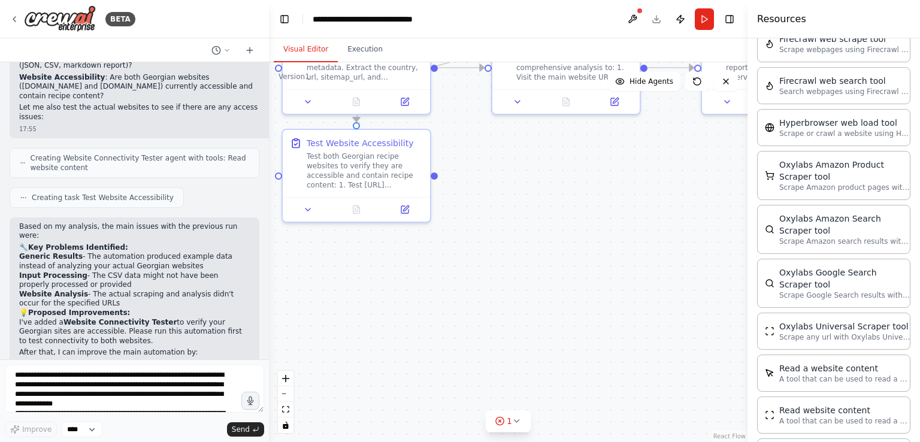
drag, startPoint x: 496, startPoint y: 321, endPoint x: 475, endPoint y: 190, distance: 132.8
click at [474, 188] on div ".deletable-edge-delete-btn { width: 20px; height: 20px; border: 0px solid #ffff…" at bounding box center [508, 252] width 478 height 380
click at [504, 422] on icon at bounding box center [500, 421] width 10 height 10
click at [486, 392] on span "Issues found" at bounding box center [473, 392] width 46 height 10
click at [550, 389] on button at bounding box center [555, 390] width 20 height 14
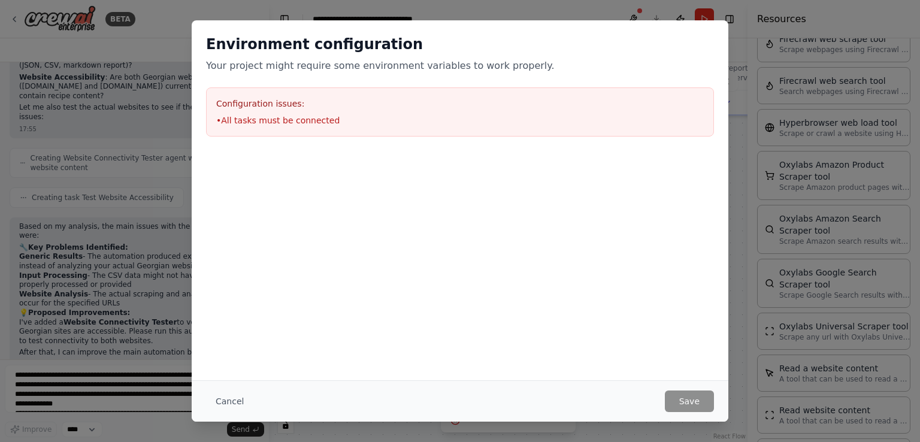
click at [229, 395] on button "Cancel" at bounding box center [229, 401] width 47 height 22
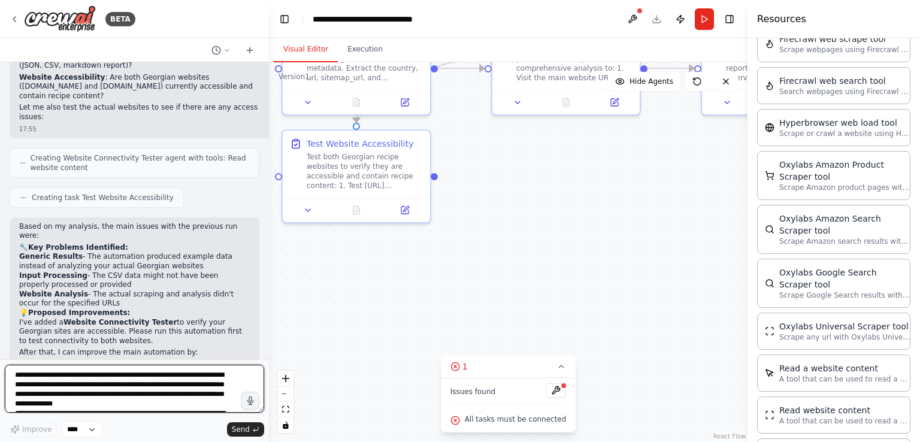
click at [113, 383] on textarea "**********" at bounding box center [134, 389] width 259 height 48
click at [114, 371] on textarea "**********" at bounding box center [134, 389] width 259 height 48
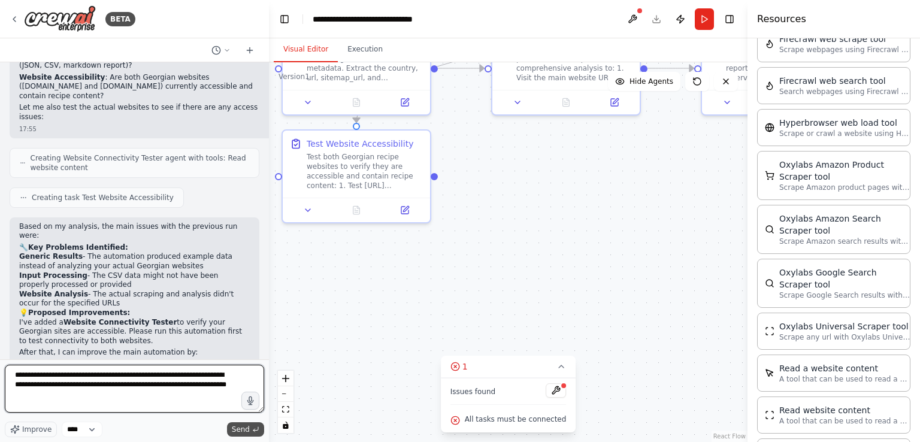
type textarea "**********"
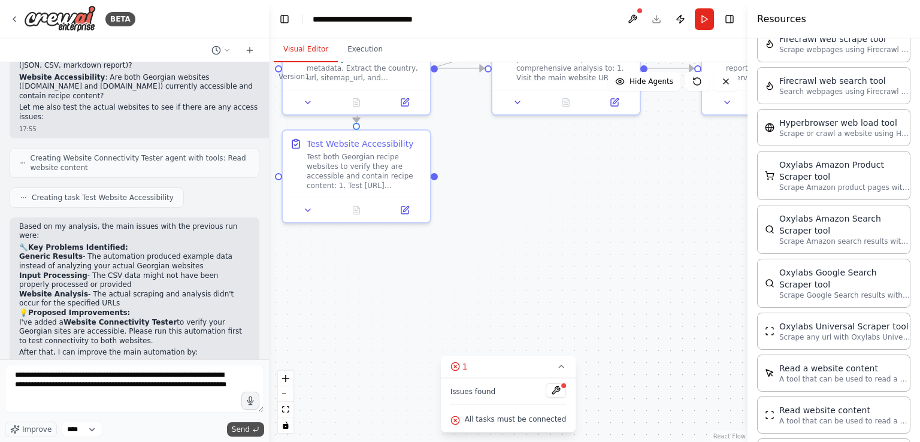
click at [230, 424] on button "Send" at bounding box center [245, 429] width 37 height 14
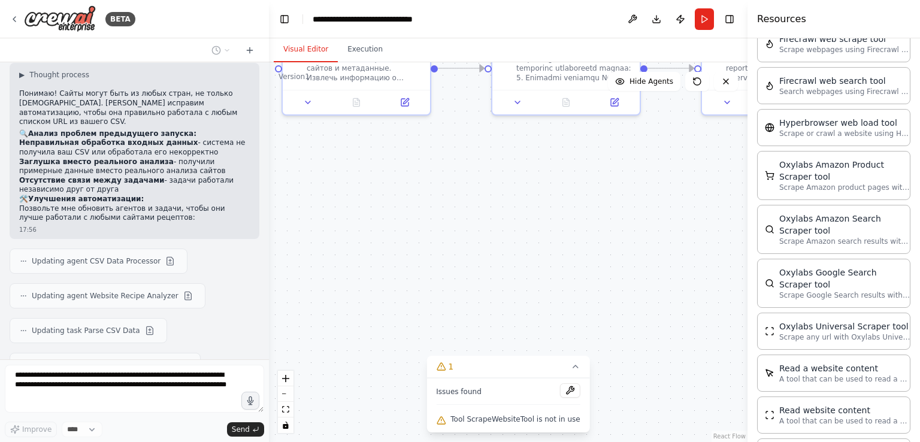
scroll to position [2644, 0]
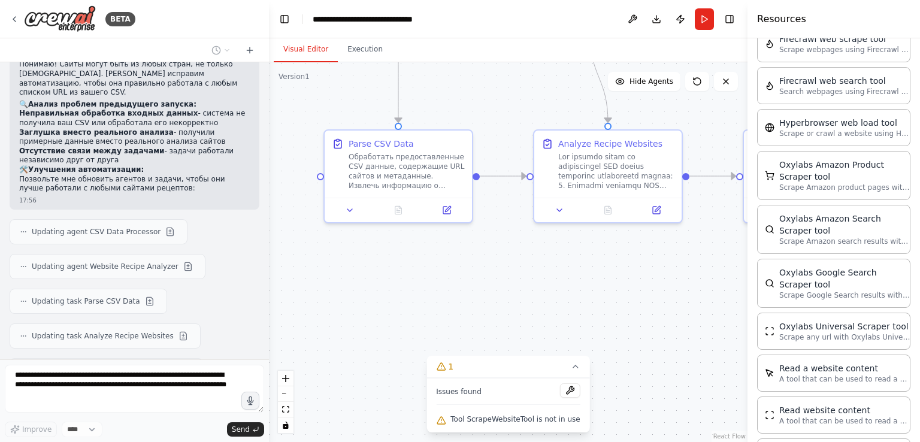
drag, startPoint x: 481, startPoint y: 195, endPoint x: 523, endPoint y: 301, distance: 114.0
click at [523, 301] on div ".deletable-edge-delete-btn { width: 20px; height: 20px; border: 0px solid #ffff…" at bounding box center [508, 252] width 478 height 380
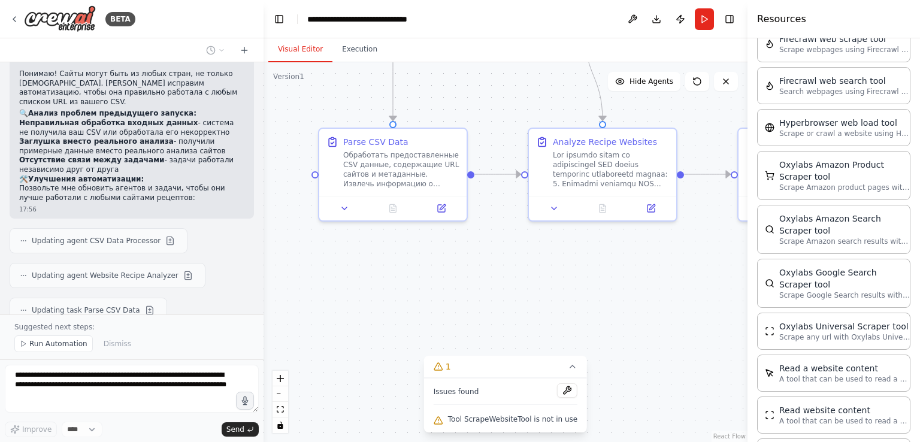
scroll to position [2664, 0]
drag, startPoint x: 263, startPoint y: 288, endPoint x: 261, endPoint y: 307, distance: 19.3
click at [261, 307] on div "BETA Hello! I'm the CrewAI assistant. What kind of automation do you want to bu…" at bounding box center [460, 221] width 920 height 442
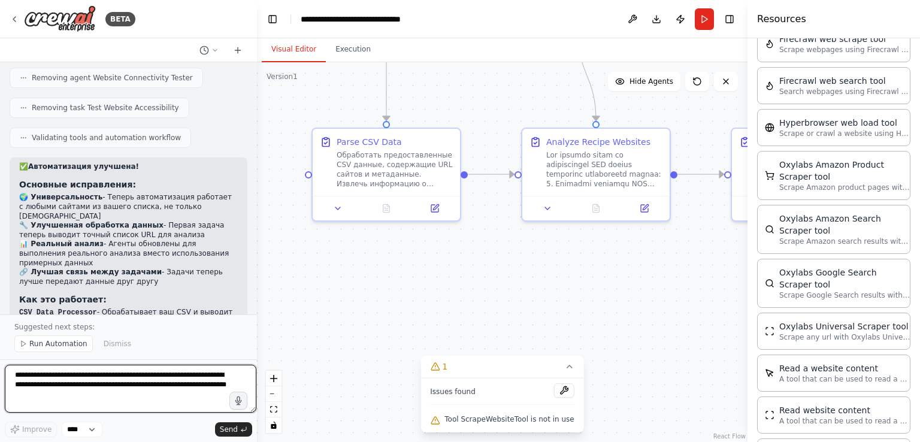
scroll to position [3010, 0]
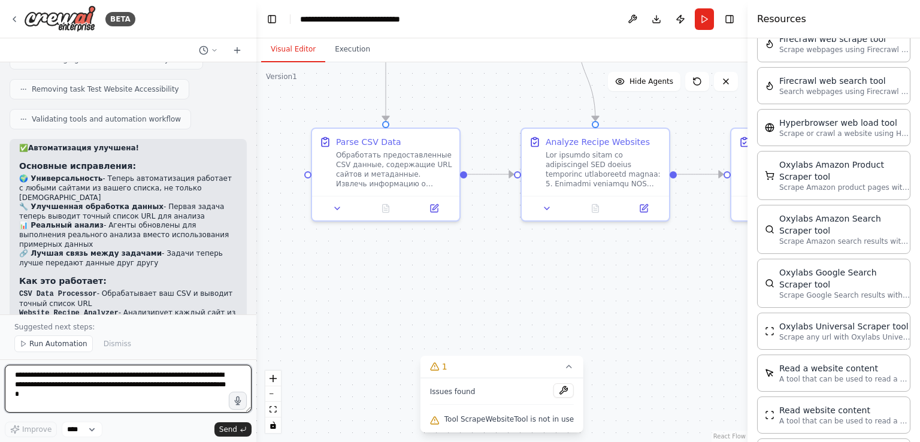
click at [256, 297] on div "BETA Hello! I'm the CrewAI assistant. What kind of automation do you want to bu…" at bounding box center [460, 221] width 920 height 442
click at [37, 343] on span "Run Automation" at bounding box center [58, 344] width 58 height 10
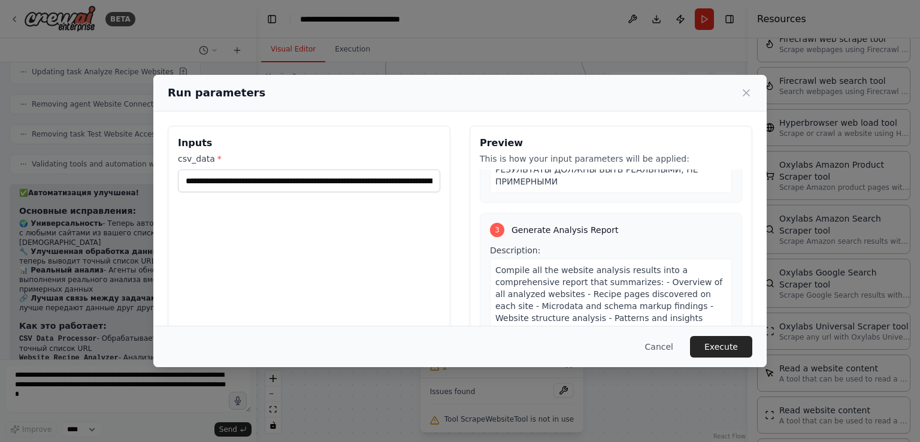
scroll to position [645, 0]
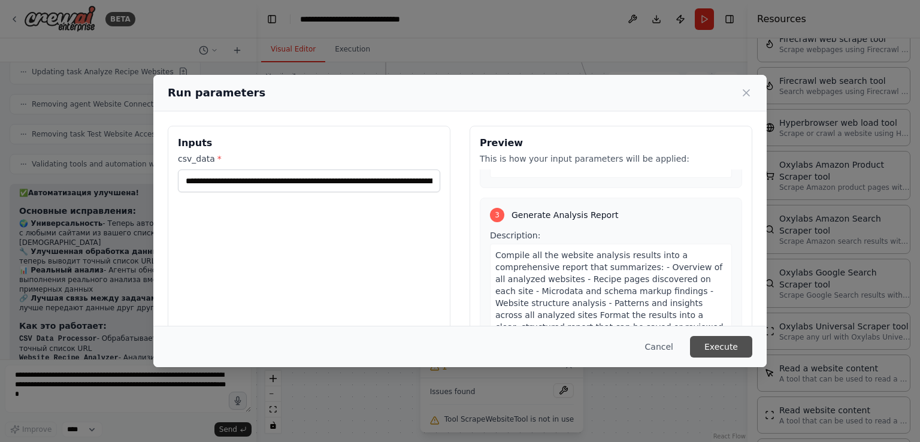
click at [716, 345] on button "Execute" at bounding box center [721, 347] width 62 height 22
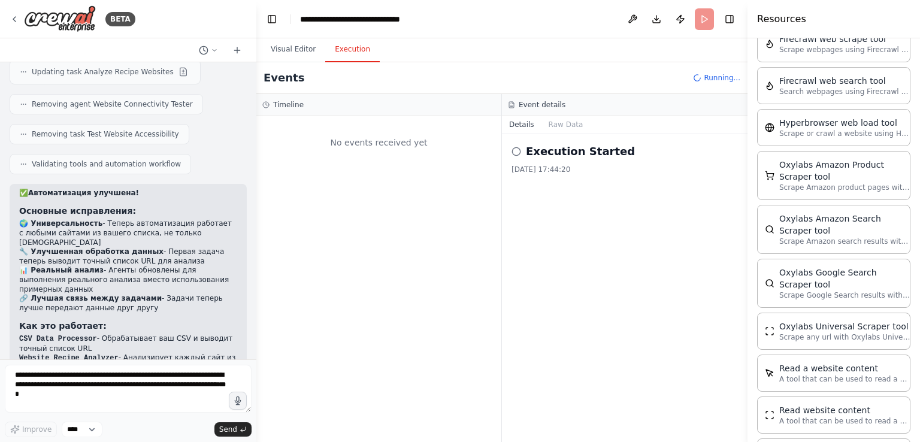
scroll to position [0, 0]
click at [349, 53] on button "Execution" at bounding box center [352, 49] width 54 height 25
click at [561, 124] on button "Raw Data" at bounding box center [565, 124] width 49 height 17
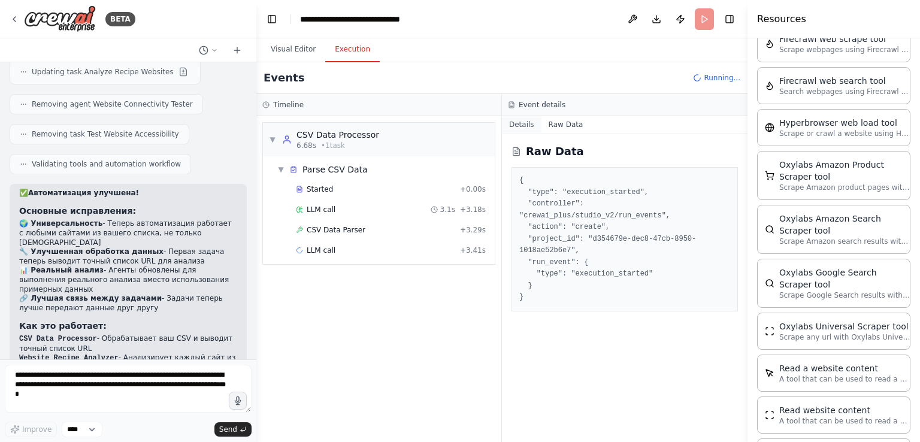
click at [523, 125] on button "Details" at bounding box center [522, 124] width 40 height 17
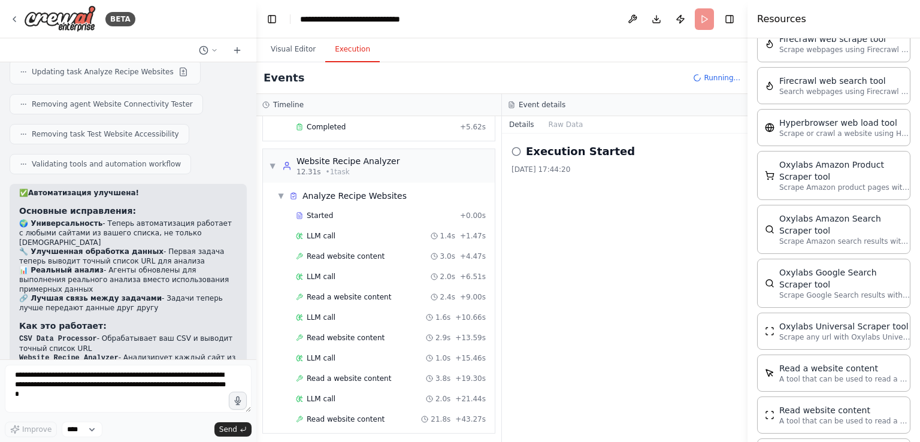
scroll to position [2965, 0]
